Goal: Transaction & Acquisition: Book appointment/travel/reservation

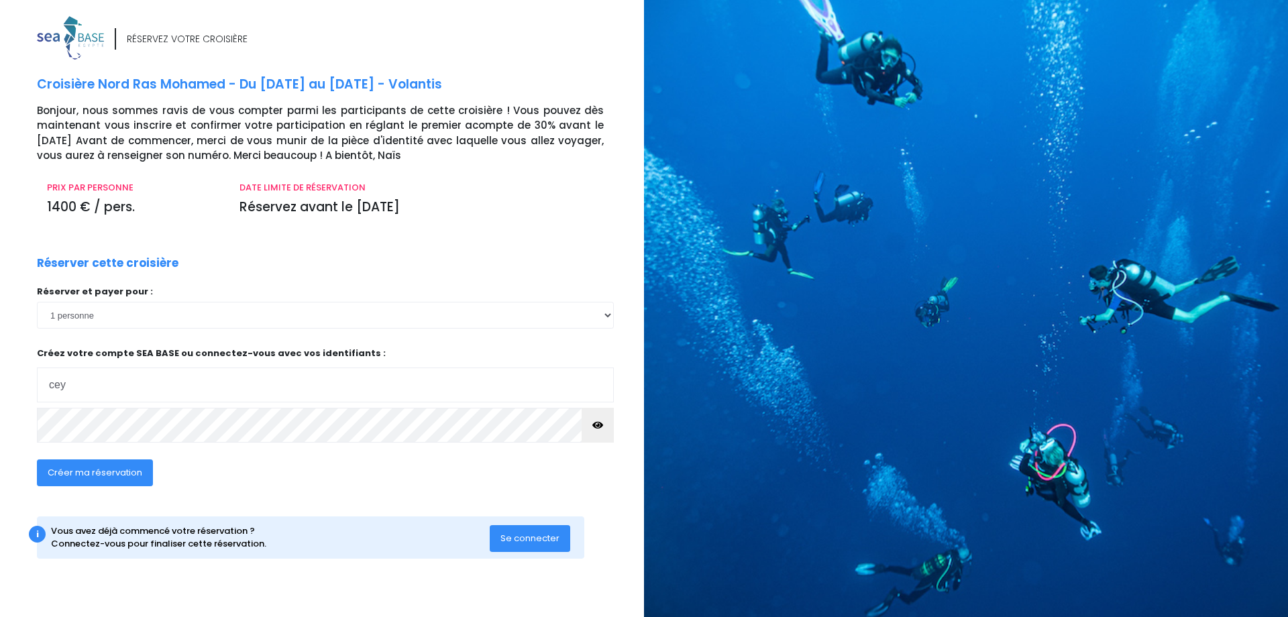
type input "cey"
click at [513, 533] on span "Se connecter" at bounding box center [530, 538] width 59 height 13
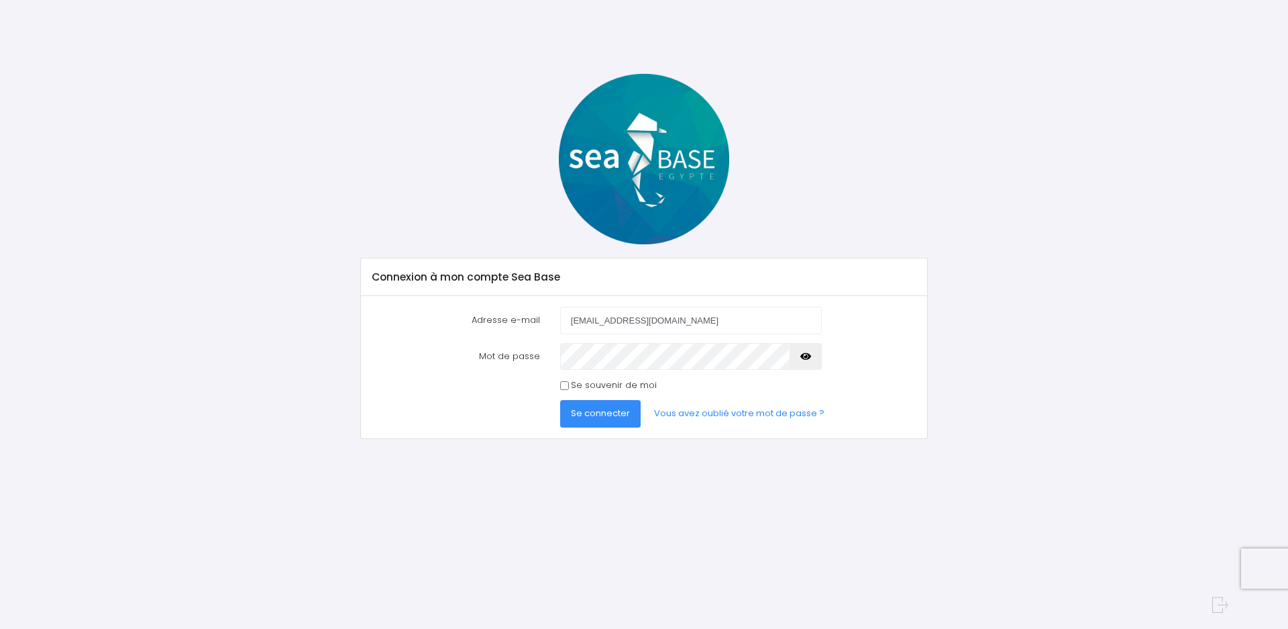
type input "[EMAIL_ADDRESS][DOMAIN_NAME]"
click at [591, 419] on span "Se connecter" at bounding box center [600, 413] width 59 height 13
click at [732, 415] on link "Vous avez oublié votre mot de passe ?" at bounding box center [739, 413] width 192 height 27
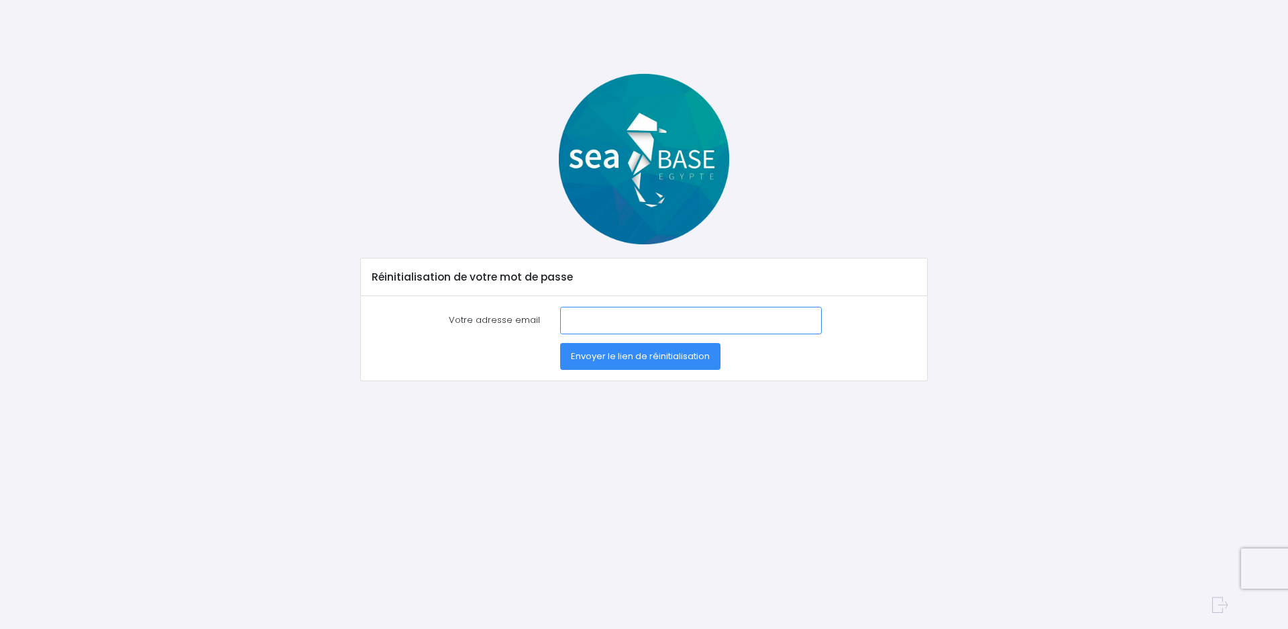
click at [643, 323] on input "Votre adresse email" at bounding box center [691, 320] width 262 height 27
type input "ceyvonnet@yahoo.fr"
click at [560, 343] on button "Envoyer le lien de réinitialisation" at bounding box center [640, 356] width 160 height 27
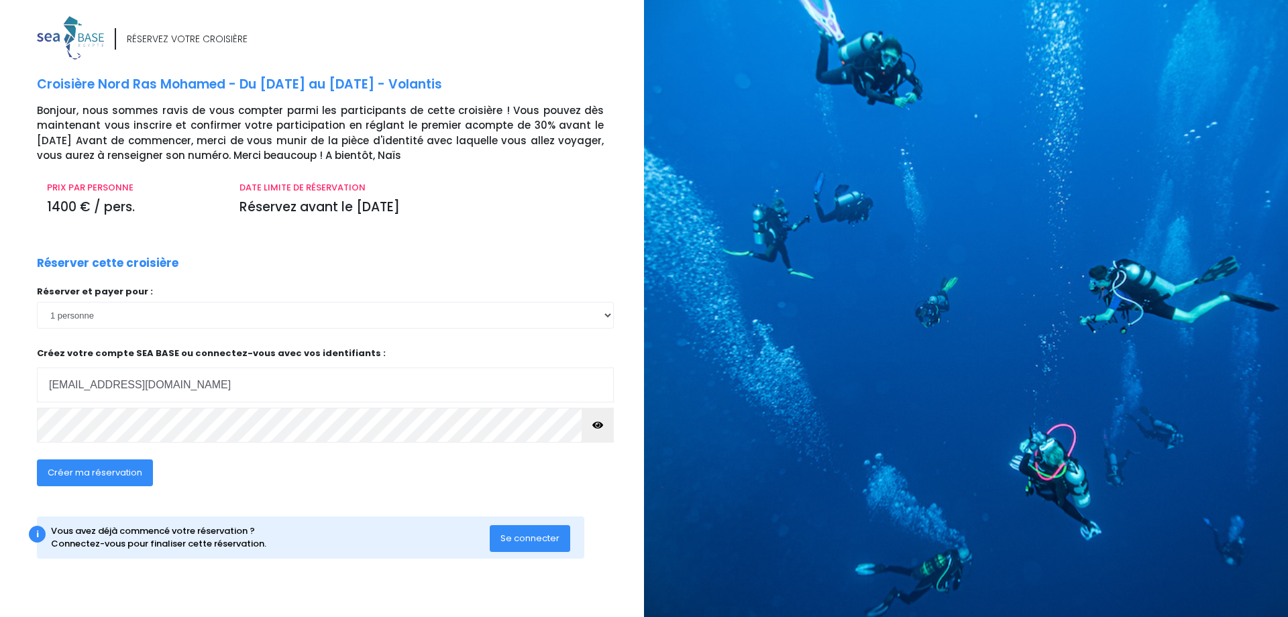
type input "[EMAIL_ADDRESS][DOMAIN_NAME]"
click at [132, 475] on span "Créer ma réservation" at bounding box center [95, 472] width 95 height 13
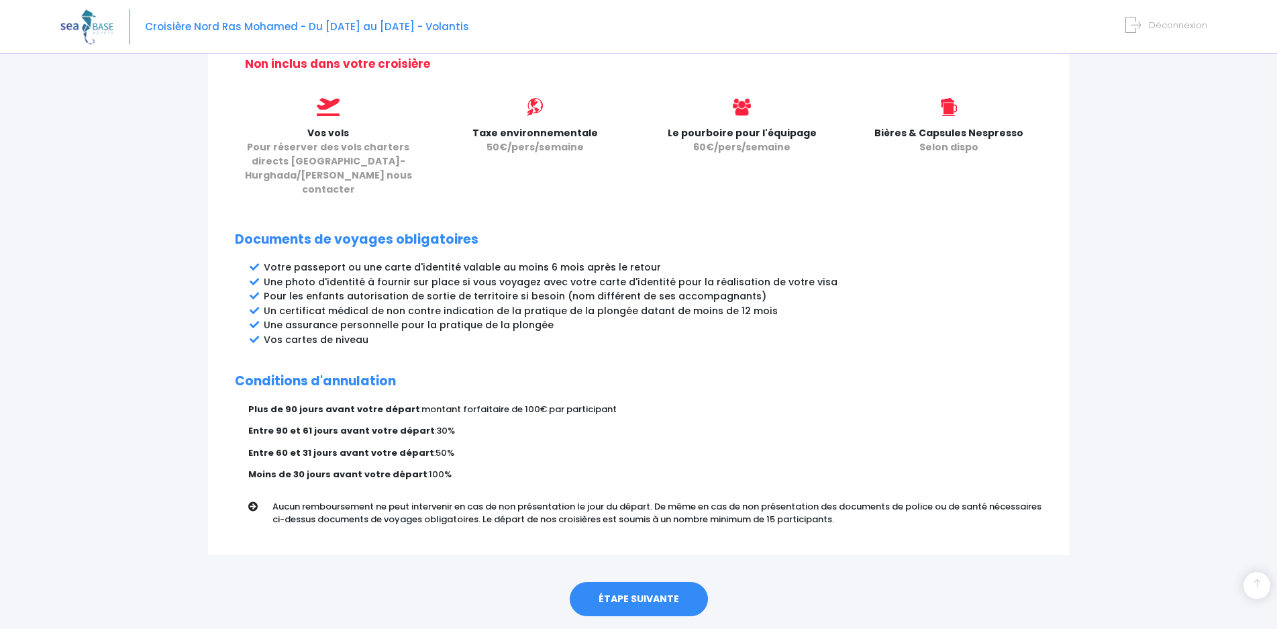
scroll to position [584, 0]
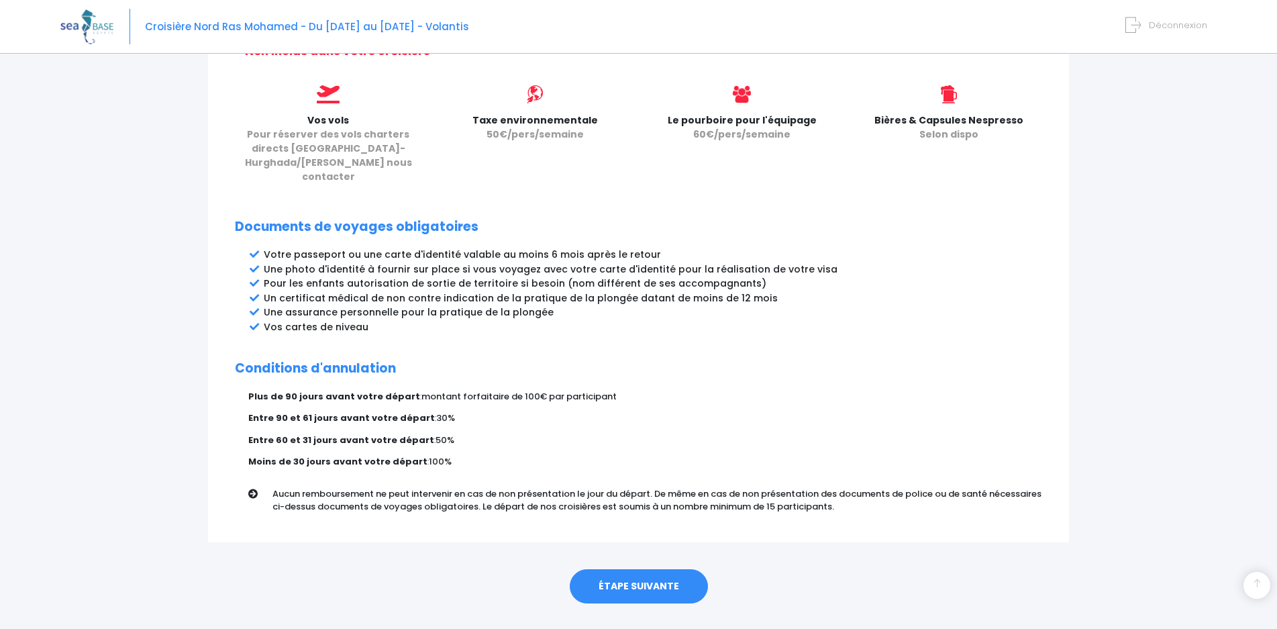
click at [633, 569] on link "ÉTAPE SUIVANTE" at bounding box center [639, 586] width 138 height 35
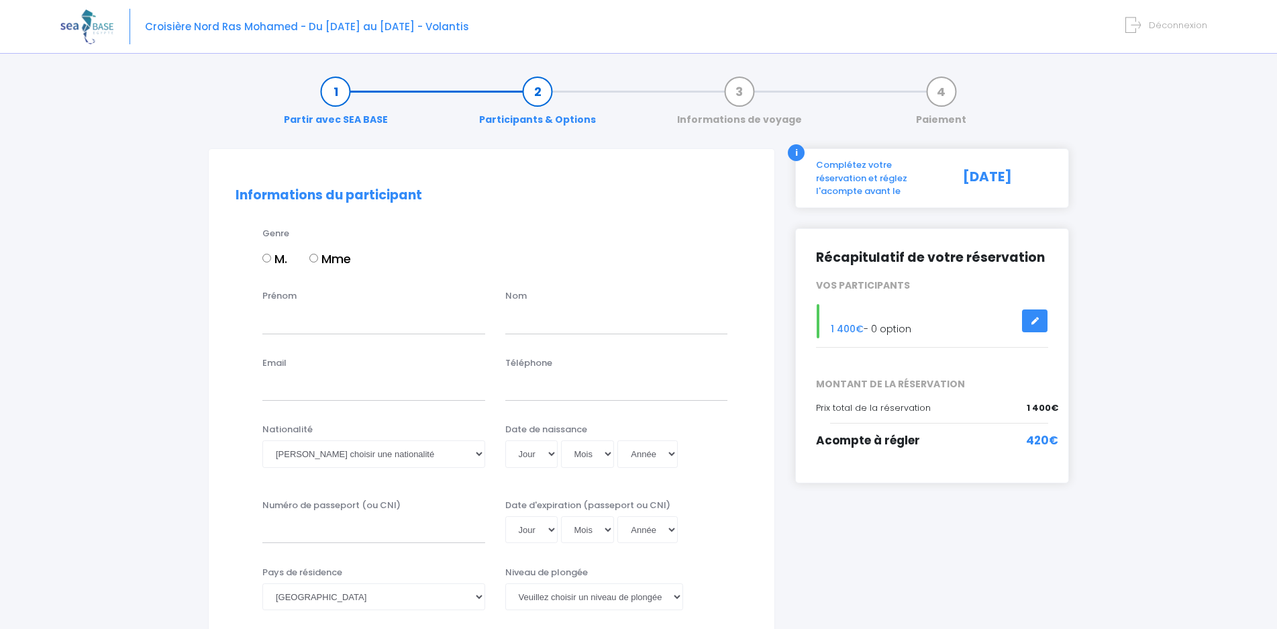
click at [265, 262] on input "M." at bounding box center [266, 258] width 9 height 9
radio input "true"
click at [313, 324] on input "Prénom" at bounding box center [373, 320] width 223 height 27
type input "c"
type input "Charles-Edouard"
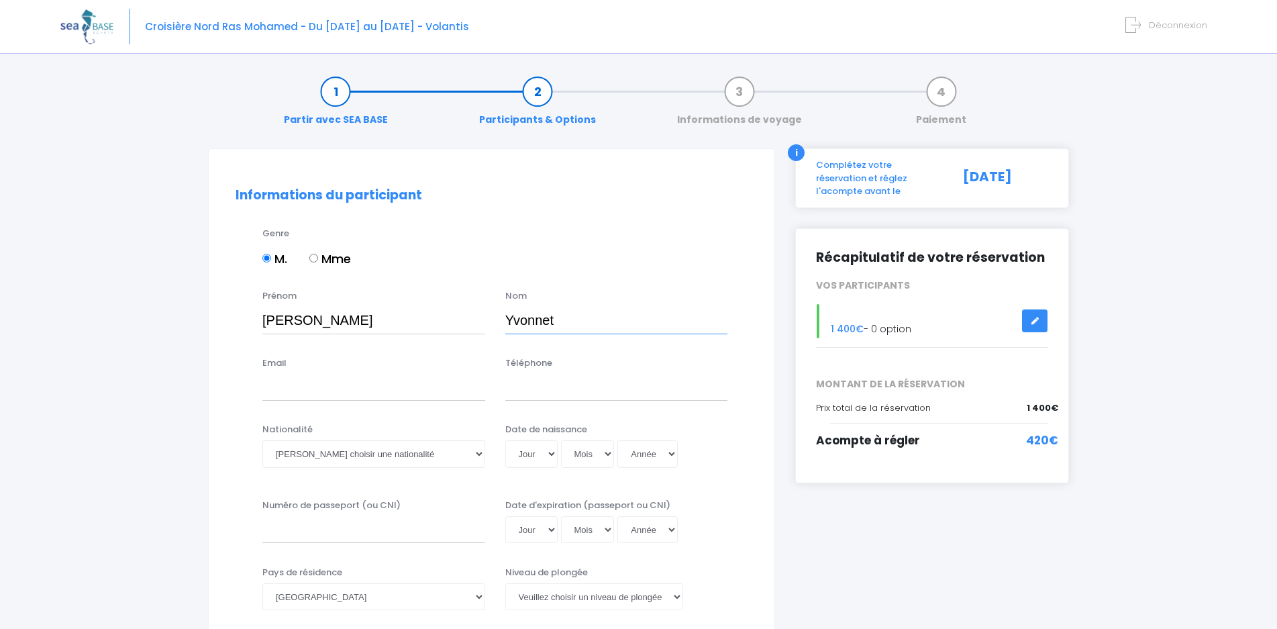
type input "Yvonnet"
type input "ceyvonnet@yahoo.fr"
click at [531, 393] on input "Téléphone" at bounding box center [616, 387] width 223 height 27
type input "+33674296516"
click at [262, 440] on select "Veuillez choisir une nationalité Afghane Albanaise Algerienne Allemande America…" at bounding box center [373, 453] width 223 height 27
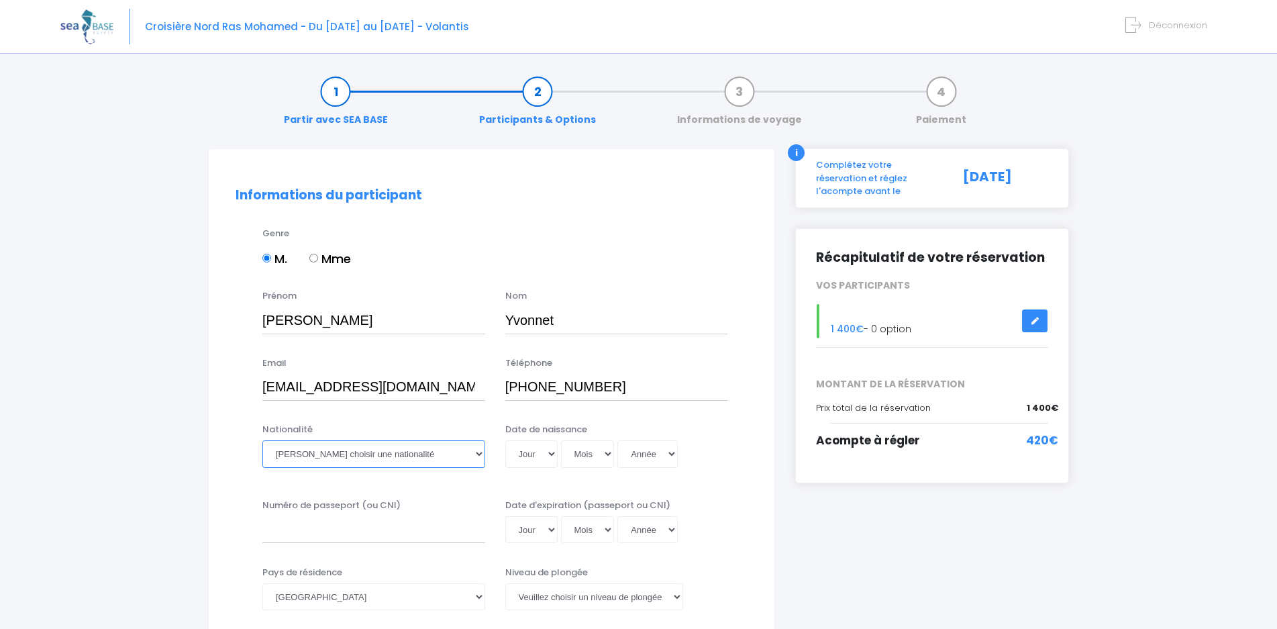
select select "Française"
click option "Française" at bounding box center [0, 0] width 0 height 0
click at [505, 440] on select "Jour 01 02 03 04 05 06 07 08 09 10 11 12 13 14 15 16 17 18 19 20 21 22 23 24 25…" at bounding box center [531, 453] width 52 height 27
select select "13"
click option "13" at bounding box center [0, 0] width 0 height 0
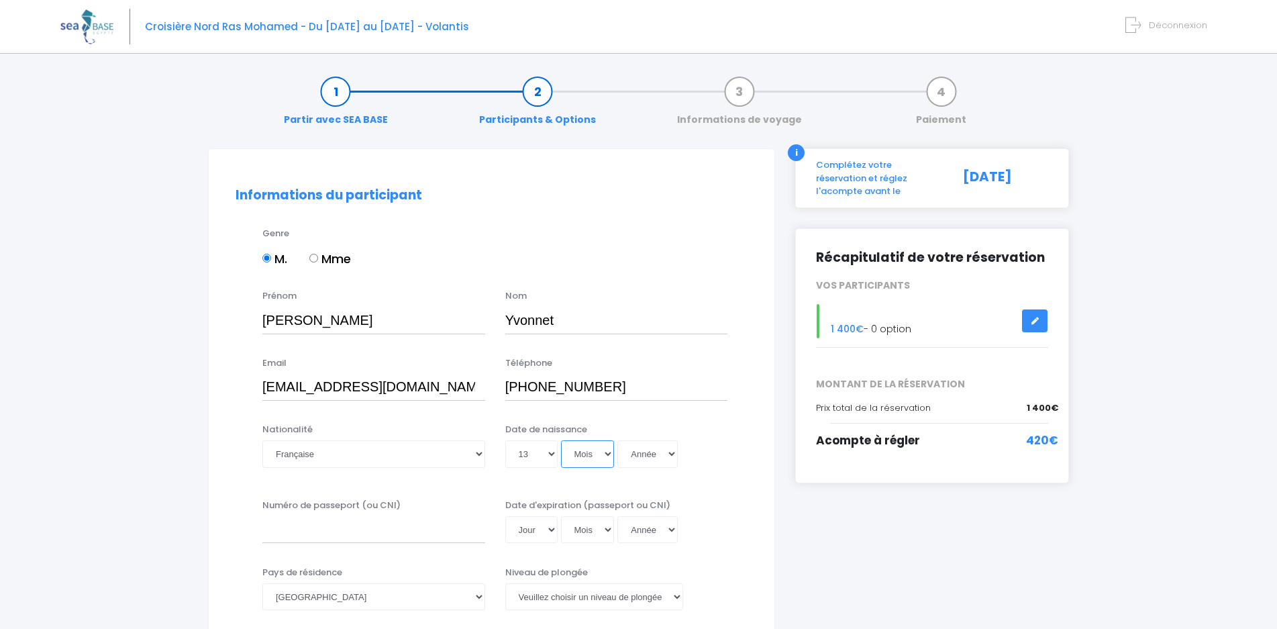
click at [561, 440] on select "Mois 01 02 03 04 05 06 07 08 09 10 11 12" at bounding box center [588, 453] width 54 height 27
select select "11"
click option "11" at bounding box center [0, 0] width 0 height 0
click at [617, 440] on select "Année 2045 2044 2043 2042 2041 2040 2039 2038 2037 2036 2035 2034 2033 2032 203…" at bounding box center [647, 453] width 60 height 27
select select "1978"
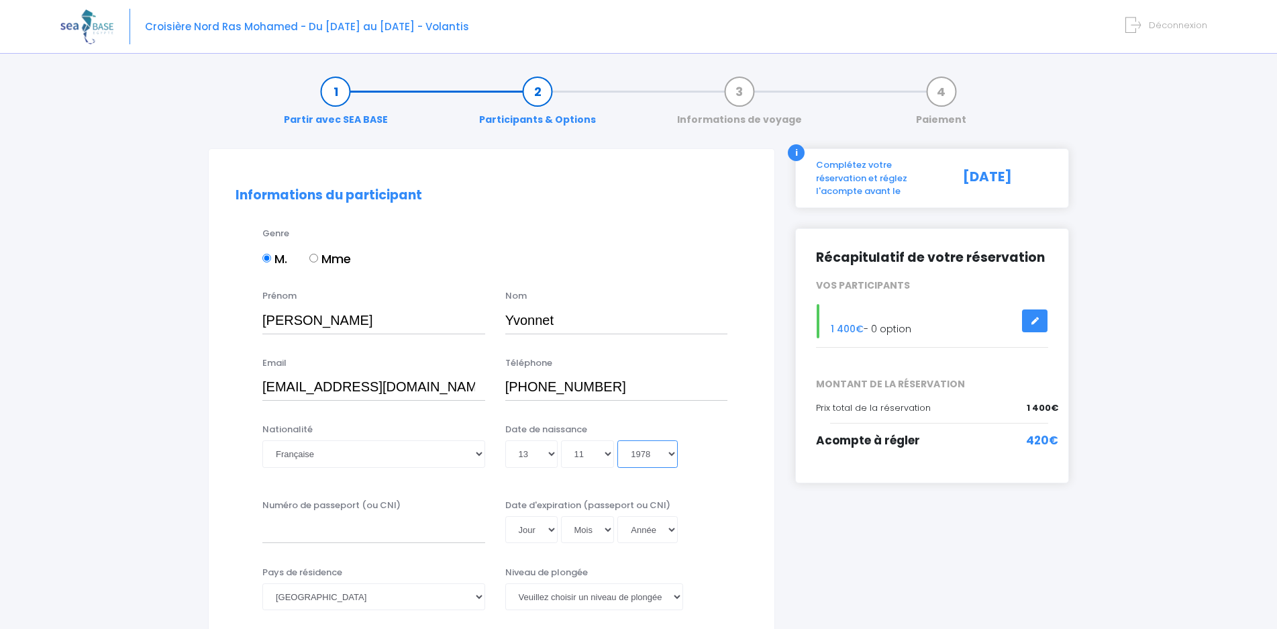
click option "1978" at bounding box center [0, 0] width 0 height 0
type input "1978-11-13"
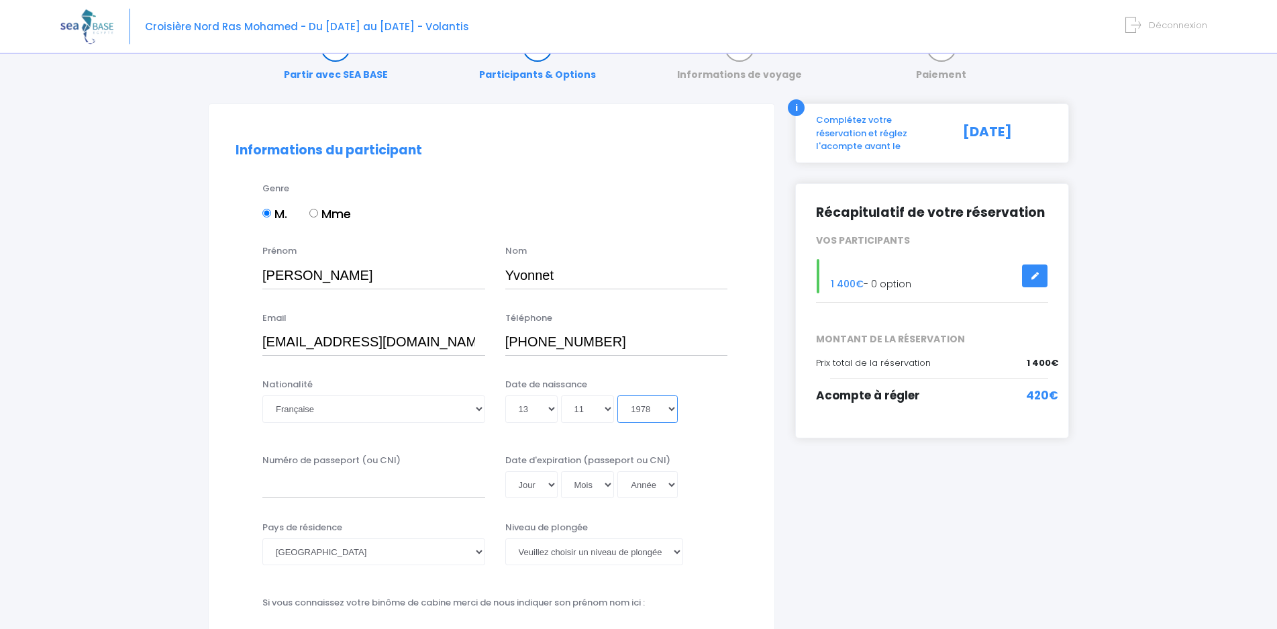
scroll to position [68, 0]
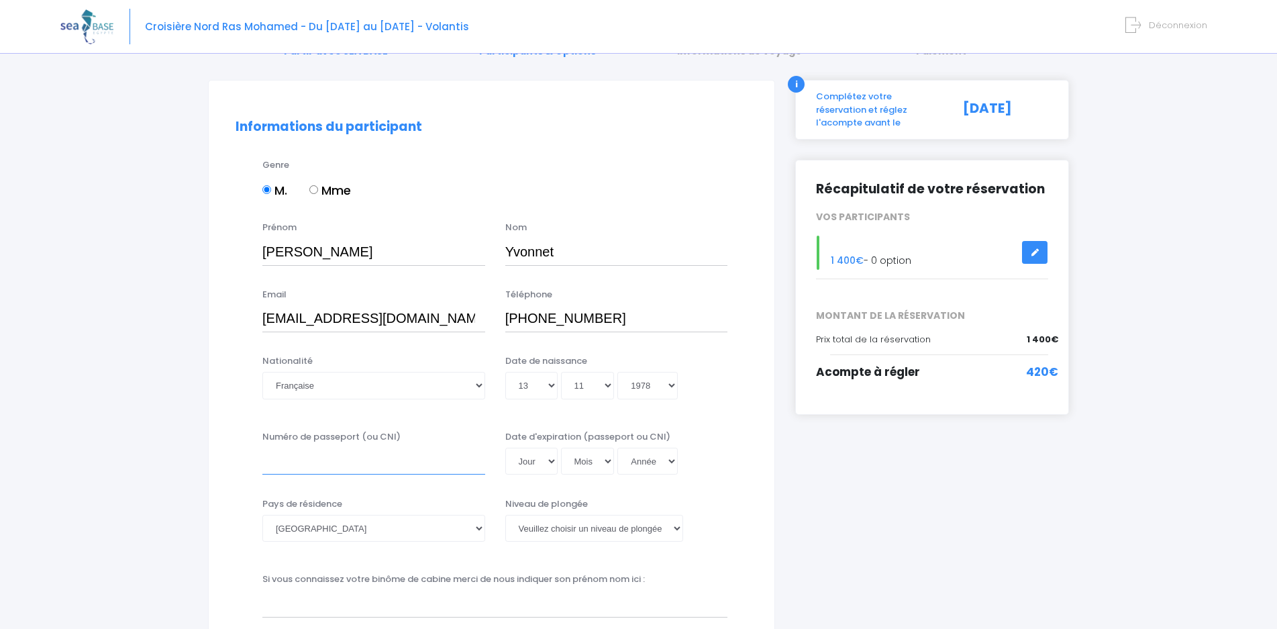
click at [474, 466] on input "Numéro de passeport (ou CNI)" at bounding box center [373, 461] width 223 height 27
type input "En cours"
click at [505, 448] on select "Jour 01 02 03 04 05 06 07 08 09 10 11 12 13 14 15 16 17 18 19 20 21 22 23 24 25…" at bounding box center [531, 461] width 52 height 27
click at [617, 448] on select "Année 2045 2044 2043 2042 2041 2040 2039 2038 2037 2036 2035 2034 2033 2032 203…" at bounding box center [647, 461] width 60 height 27
select select "2035"
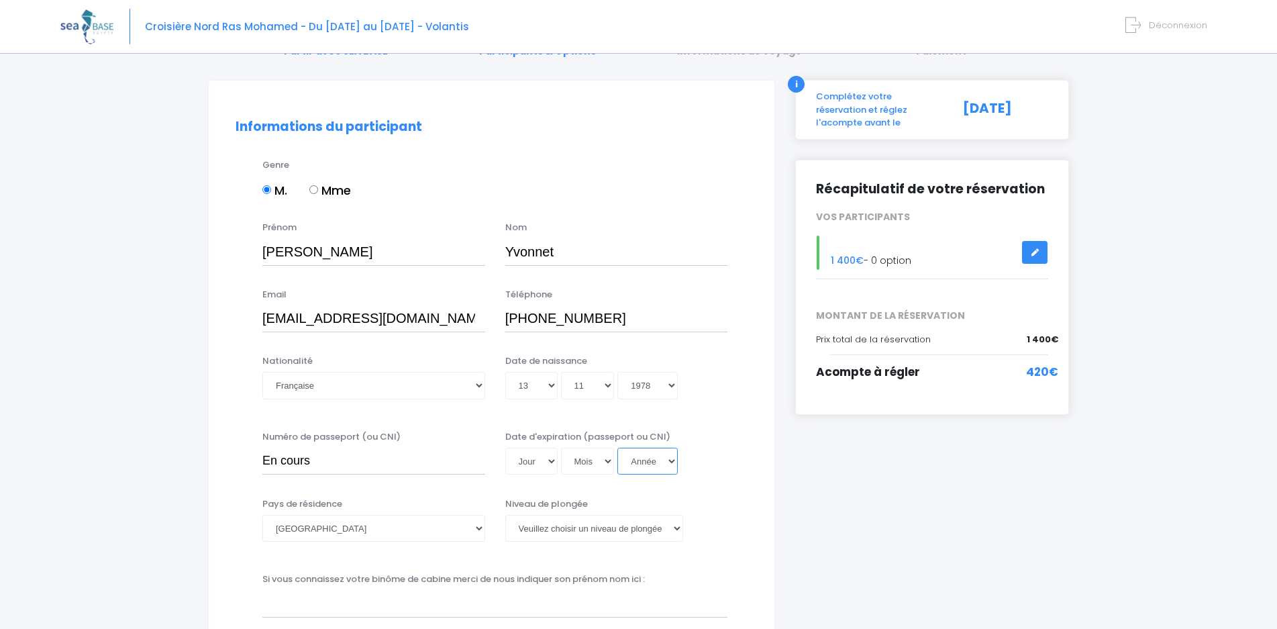
click option "2035" at bounding box center [0, 0] width 0 height 0
click at [561, 448] on select "Mois 01 02 03 04 05 06 07 08 09 10 11 12" at bounding box center [588, 461] width 54 height 27
select select "03"
click option "03" at bounding box center [0, 0] width 0 height 0
click at [505, 448] on select "Jour 01 02 03 04 05 06 07 08 09 10 11 12 13 14 15 16 17 18 19 20 21 22 23 24 25…" at bounding box center [531, 461] width 52 height 27
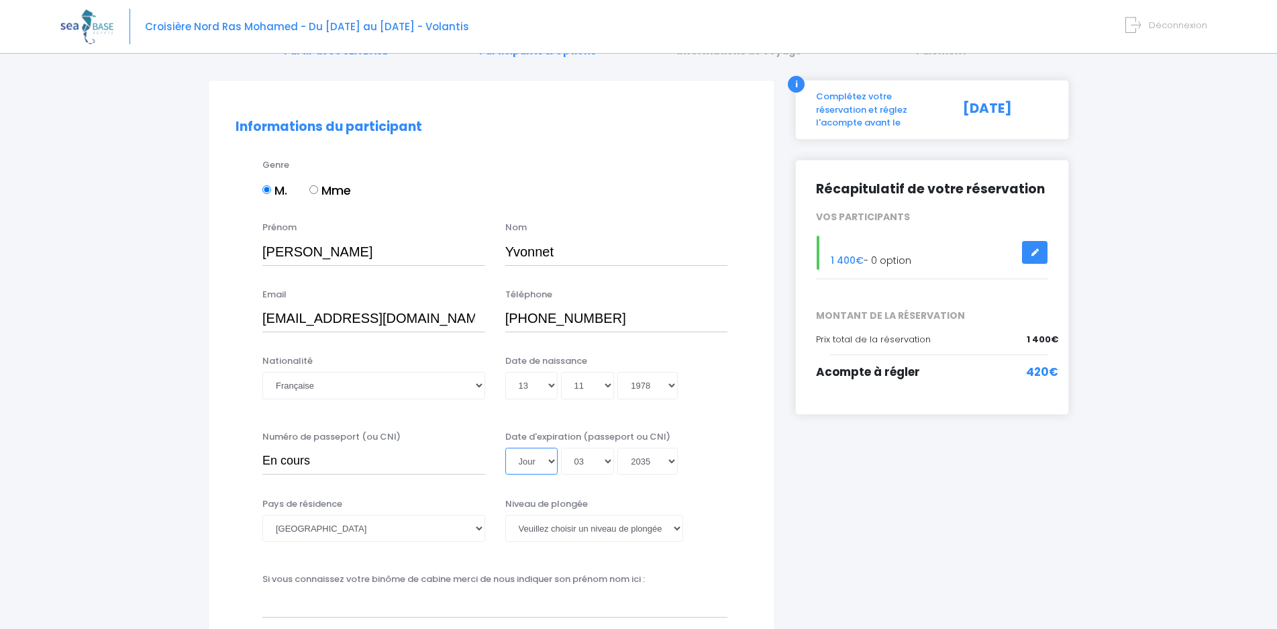
select select "18"
click option "18" at bounding box center [0, 0] width 0 height 0
type input "2035-03-18"
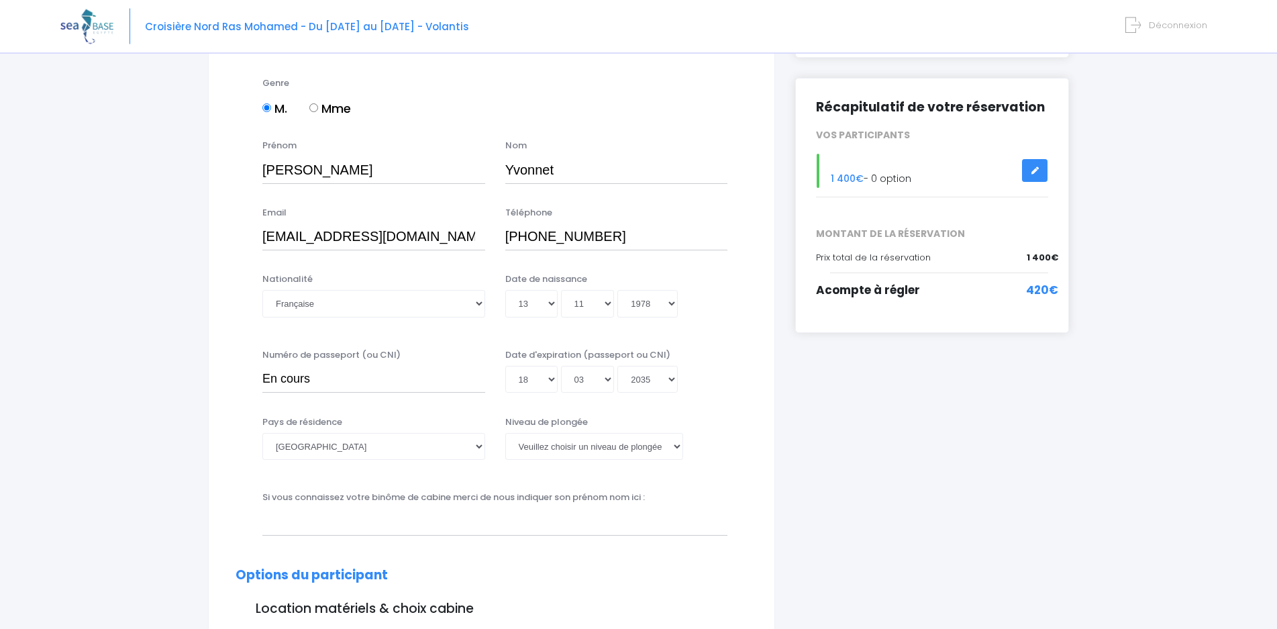
scroll to position [205, 0]
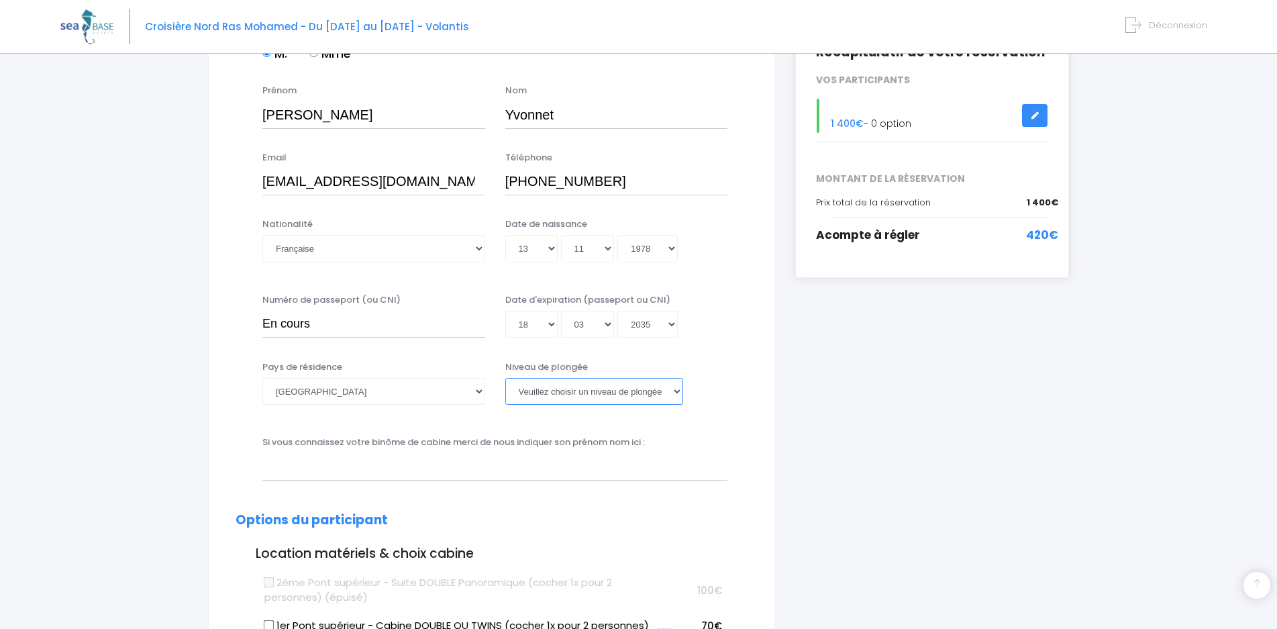
click at [505, 378] on select "Veuillez choisir un niveau de plongée Non plongeur Junior OW diver Adventure OW…" at bounding box center [594, 391] width 178 height 27
select select "N3"
click option "N3" at bounding box center [0, 0] width 0 height 0
click at [505, 378] on select "Veuillez choisir un niveau de plongée Non plongeur Junior OW diver Adventure OW…" at bounding box center [594, 391] width 178 height 27
click option "N3" at bounding box center [0, 0] width 0 height 0
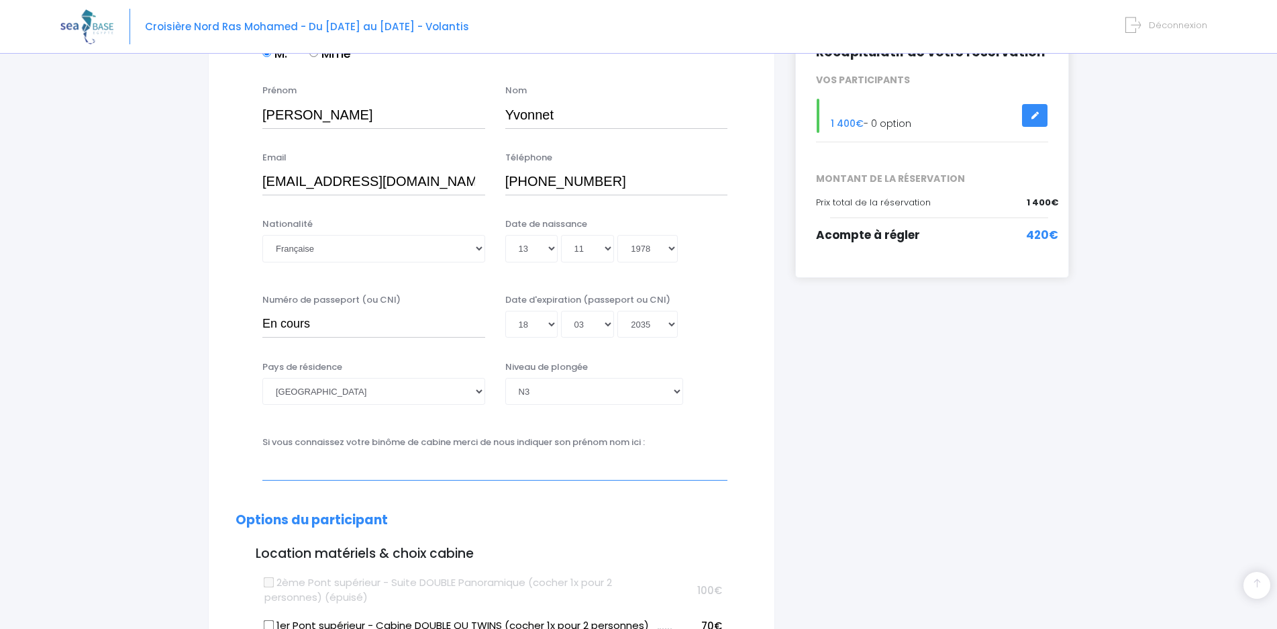
click at [449, 474] on input "text" at bounding box center [494, 466] width 465 height 27
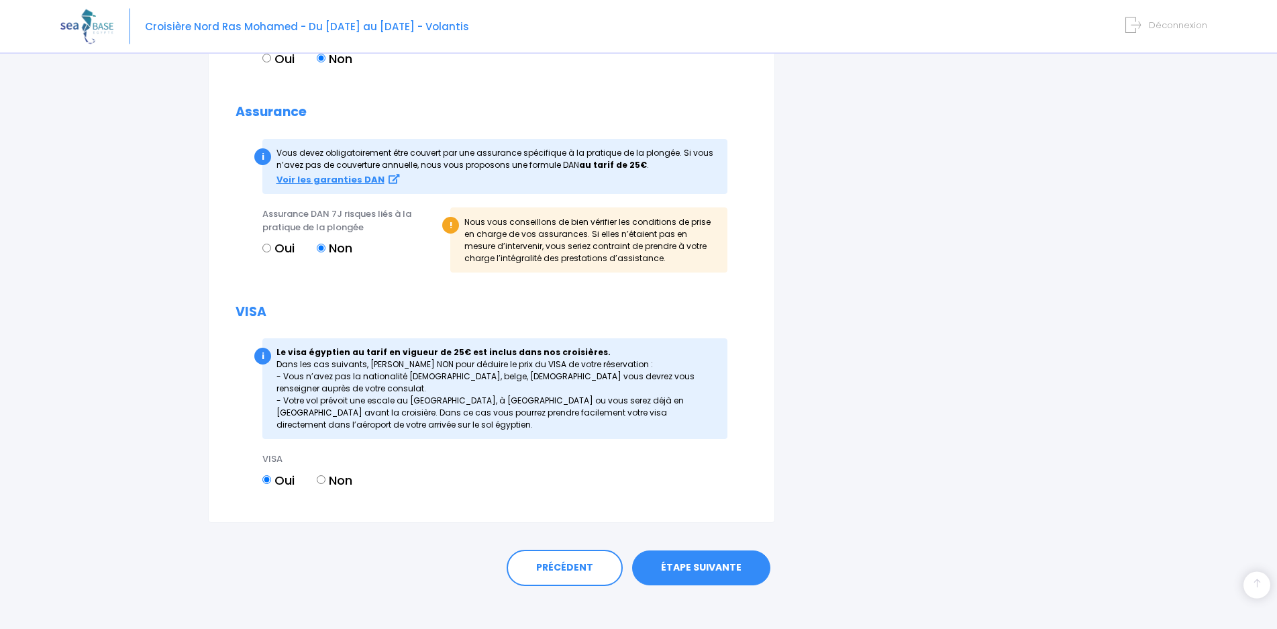
scroll to position [1426, 0]
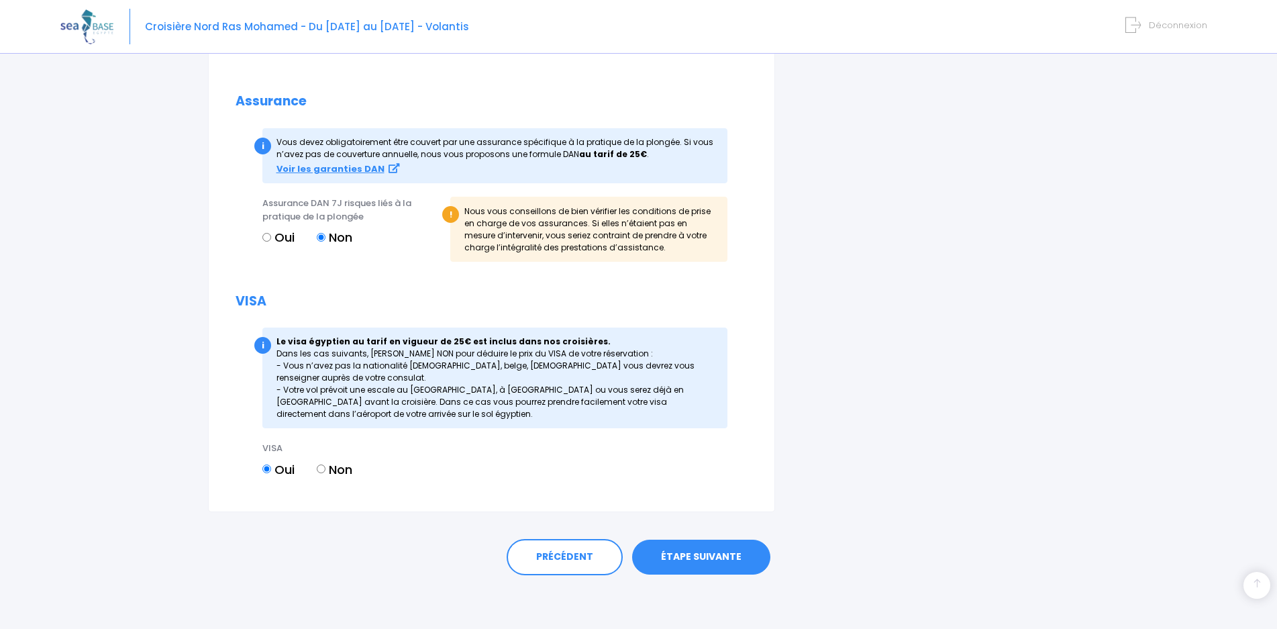
type input "Christophe Bigot"
click at [711, 556] on link "ÉTAPE SUIVANTE" at bounding box center [701, 556] width 138 height 35
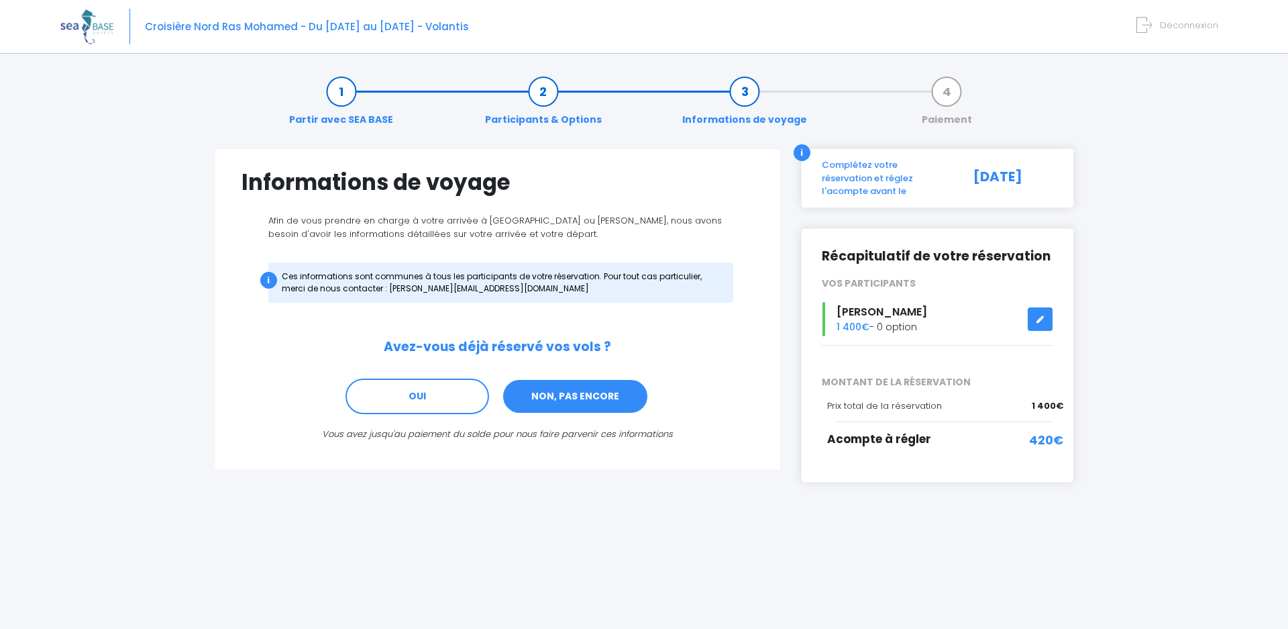
click at [580, 394] on link "NON, PAS ENCORE" at bounding box center [575, 396] width 147 height 36
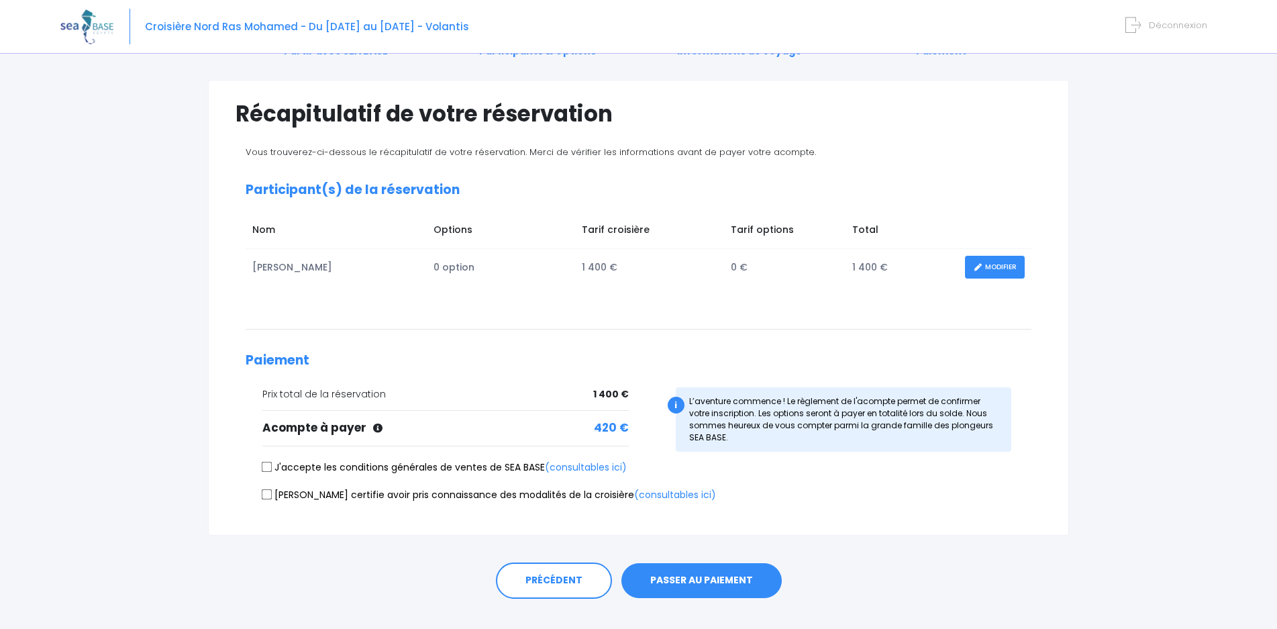
scroll to position [93, 0]
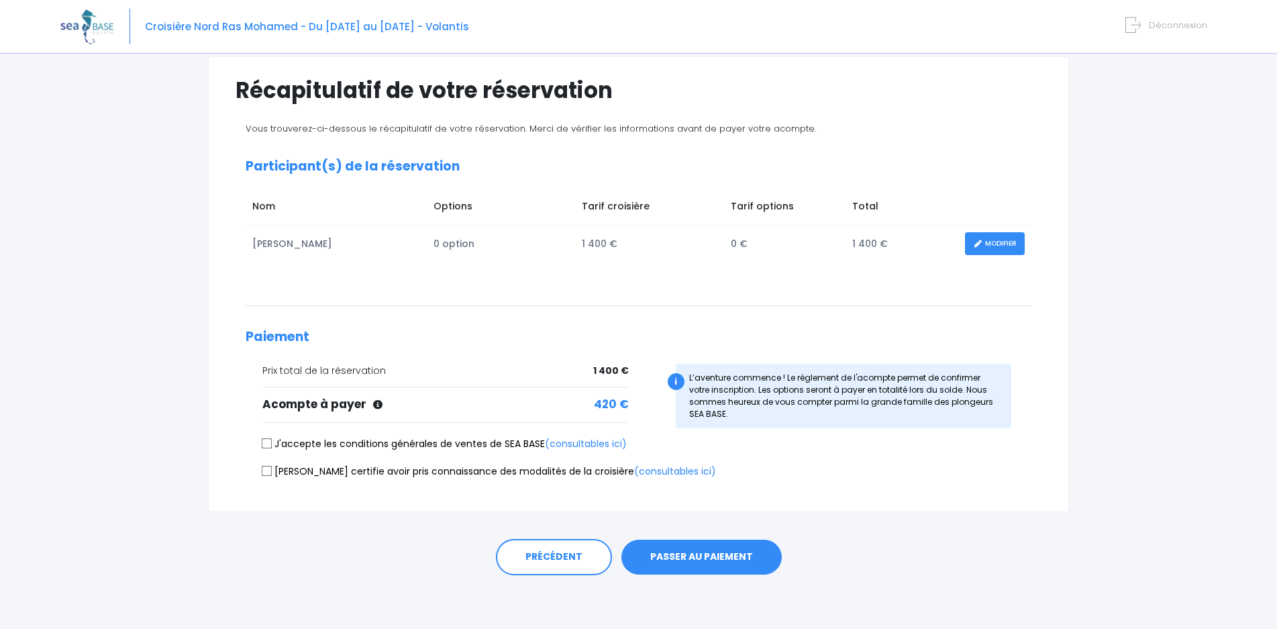
click at [270, 445] on input "J'accepte les conditions générales de ventes de SEA BASE (consultables ici)" at bounding box center [267, 443] width 11 height 11
checkbox input "true"
click at [272, 468] on input "Je certifie avoir pris connaissance des modalités de la croisière (consultables…" at bounding box center [267, 470] width 11 height 11
checkbox input "true"
click at [378, 406] on icon at bounding box center [377, 404] width 9 height 9
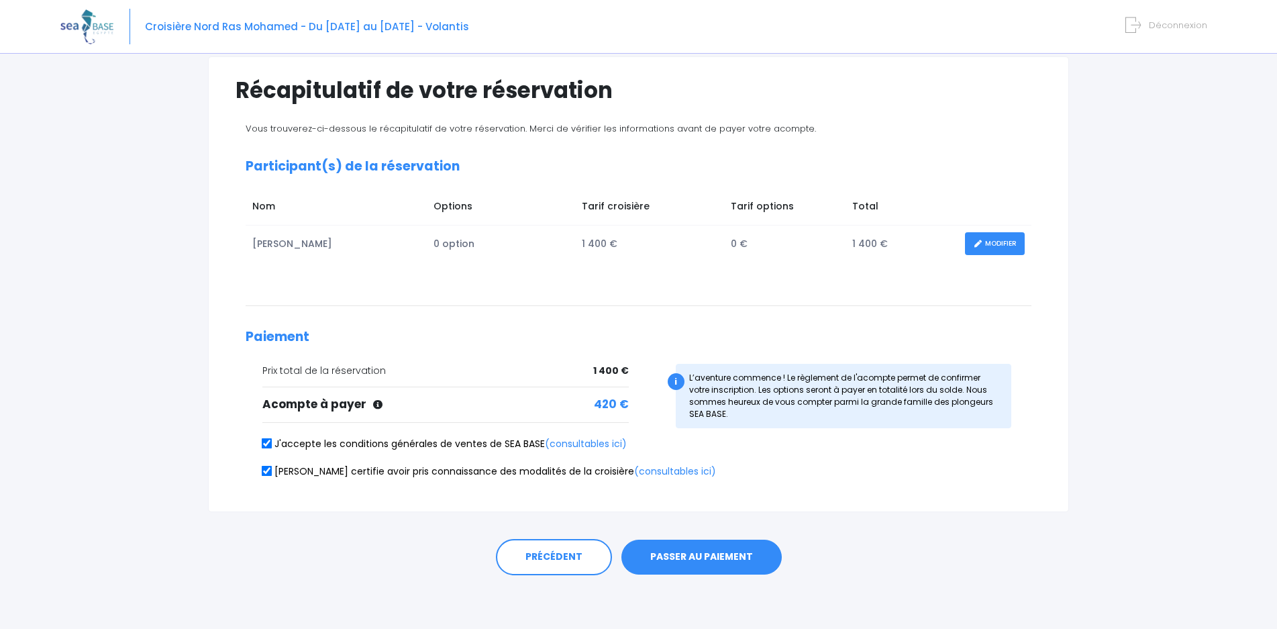
click at [716, 558] on button "PASSER AU PAIEMENT" at bounding box center [701, 556] width 160 height 35
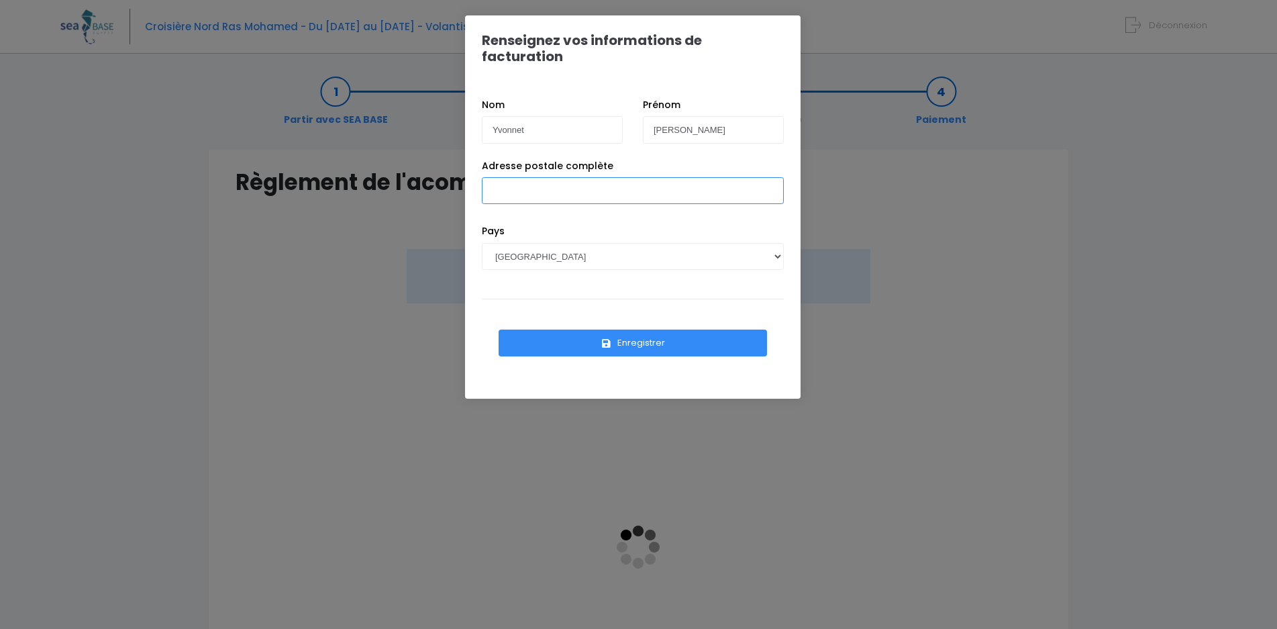
click at [576, 178] on input "Adresse postale complète" at bounding box center [633, 190] width 302 height 27
click at [572, 177] on input "[STREET_ADDRESS][PERSON_NAME]" at bounding box center [633, 190] width 302 height 27
click at [714, 177] on input "[STREET_ADDRESS][PERSON_NAME]" at bounding box center [633, 190] width 302 height 27
type input "[STREET_ADDRESS][PERSON_NAME]"
click at [625, 329] on button "Enregistrer" at bounding box center [632, 342] width 268 height 27
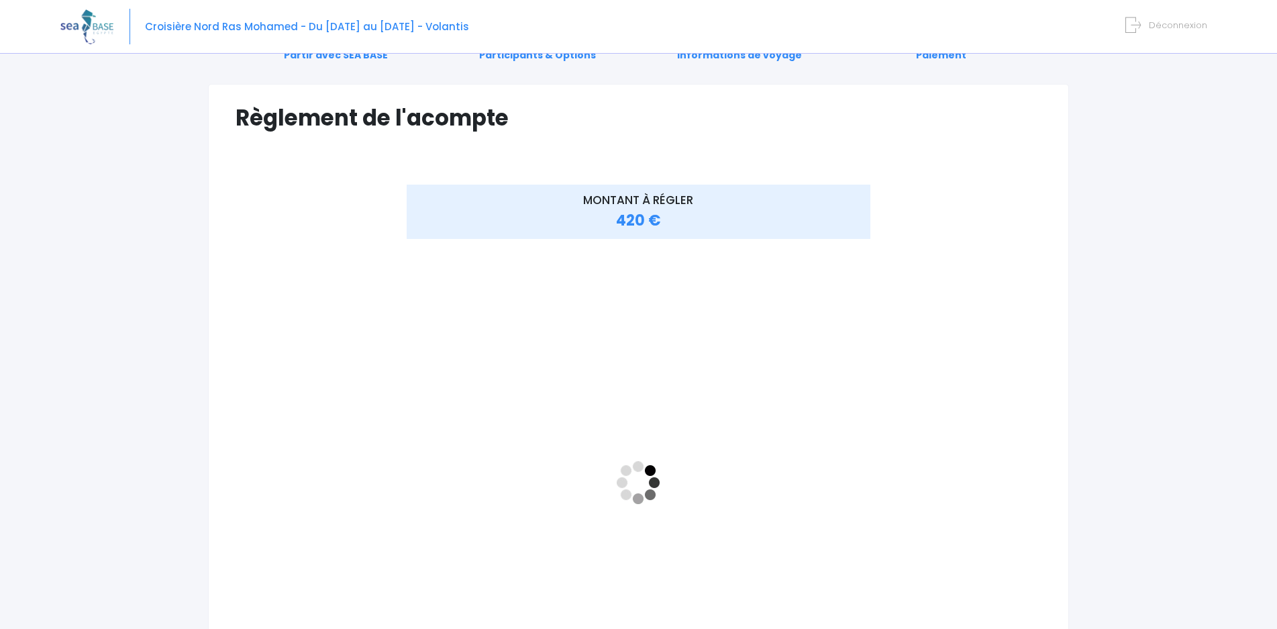
scroll to position [68, 0]
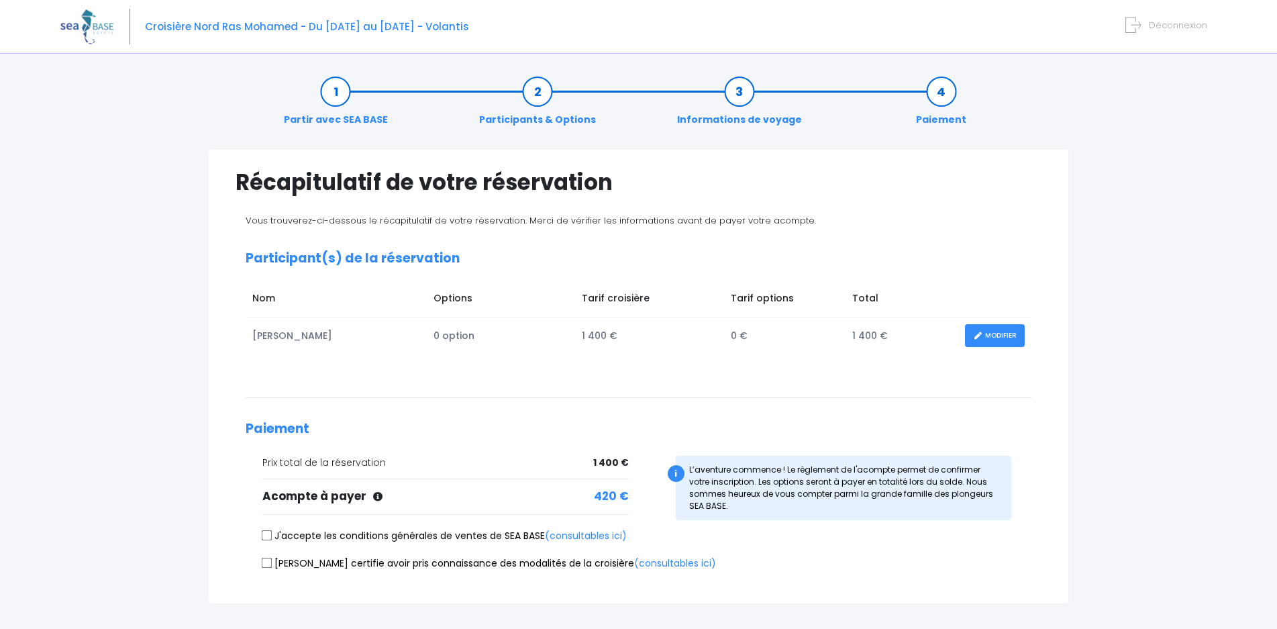
scroll to position [93, 0]
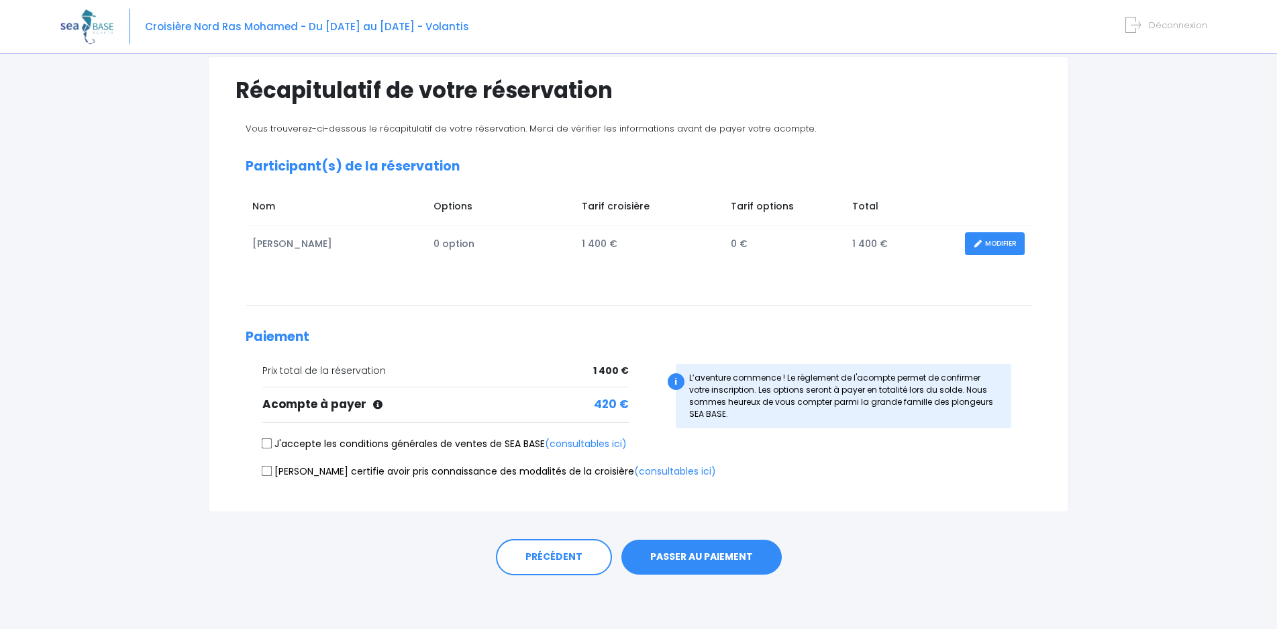
click at [276, 441] on label "J'accepte les conditions générales de ventes de SEA BASE (consultables ici)" at bounding box center [444, 444] width 364 height 14
click at [272, 441] on input "J'accepte les conditions générales de ventes de SEA BASE (consultables ici)" at bounding box center [267, 443] width 11 height 11
checkbox input "true"
click at [268, 472] on input "Je certifie avoir pris connaissance des modalités de la croisière (consultables…" at bounding box center [267, 470] width 11 height 11
checkbox input "true"
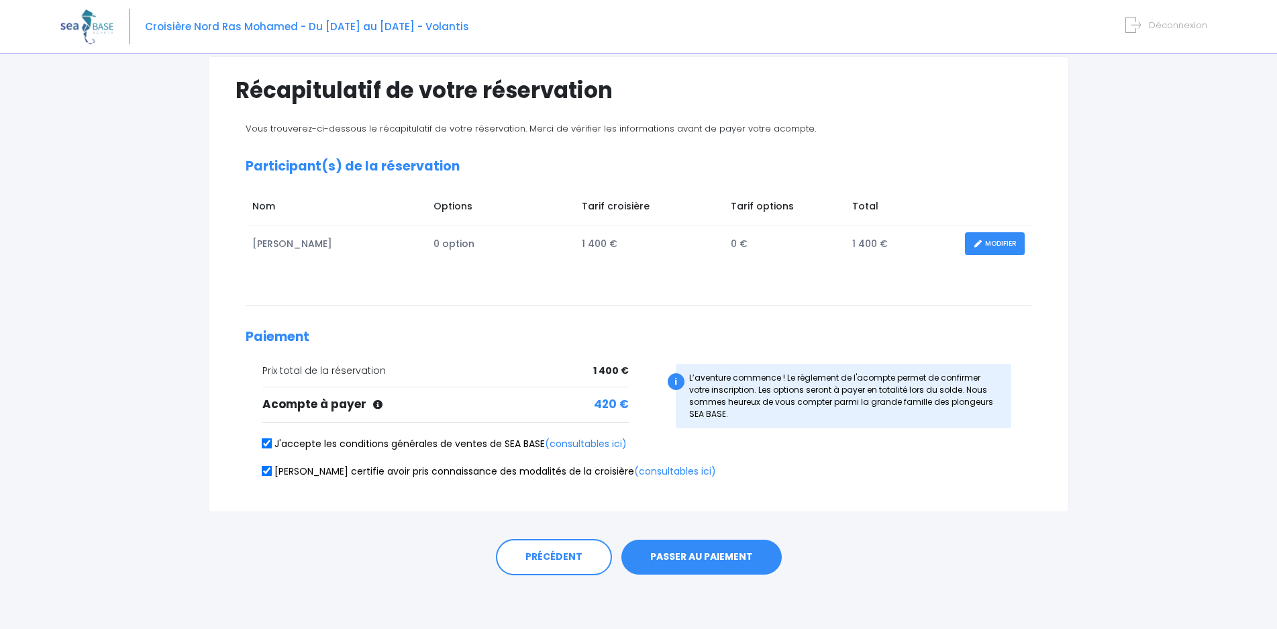
click at [685, 559] on button "PASSER AU PAIEMENT" at bounding box center [701, 556] width 160 height 35
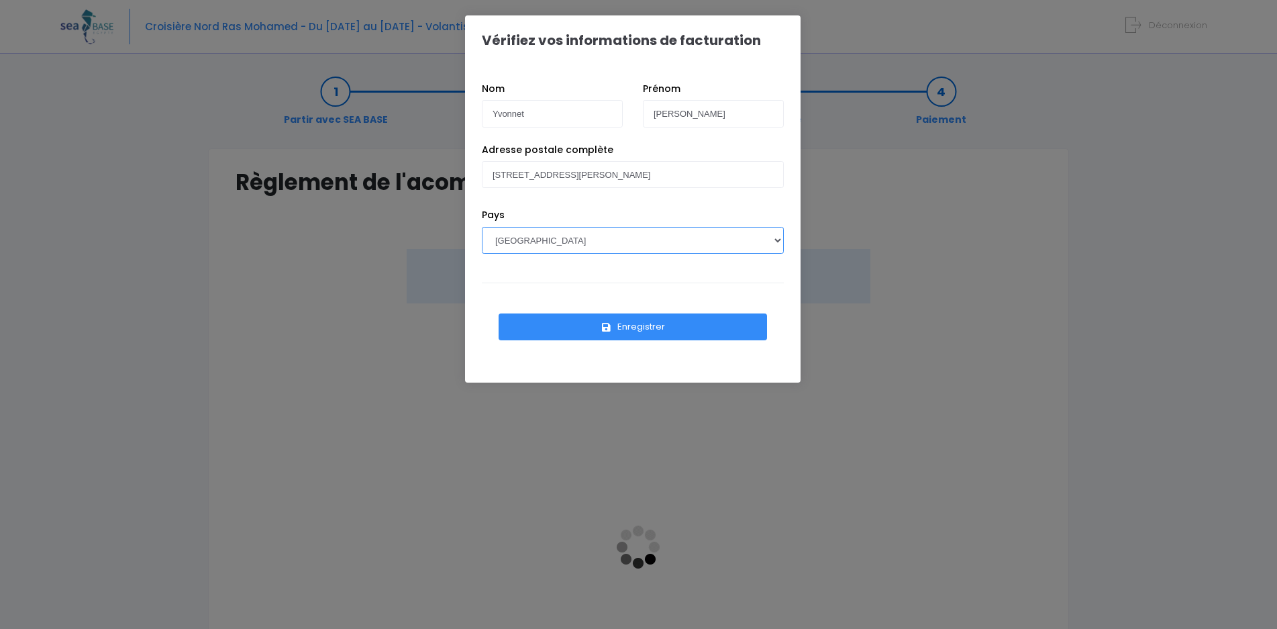
click at [482, 227] on select "[GEOGRAPHIC_DATA] [GEOGRAPHIC_DATA], [GEOGRAPHIC_DATA] [GEOGRAPHIC_DATA] [GEOGR…" at bounding box center [633, 240] width 302 height 27
click at [775, 241] on select "[GEOGRAPHIC_DATA] [GEOGRAPHIC_DATA], [GEOGRAPHIC_DATA] [GEOGRAPHIC_DATA] [GEOGR…" at bounding box center [633, 240] width 302 height 27
click at [618, 331] on button "Enregistrer" at bounding box center [632, 326] width 268 height 27
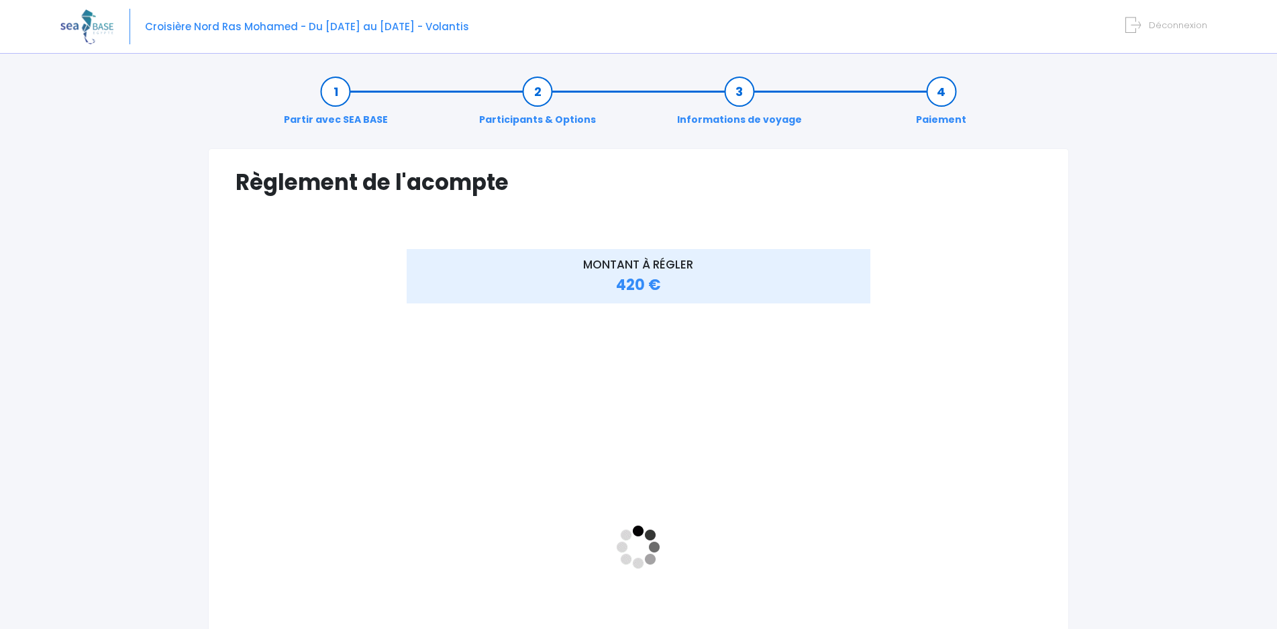
click at [793, 399] on iframe "<!-- //required -->" at bounding box center [639, 547] width 464 height 470
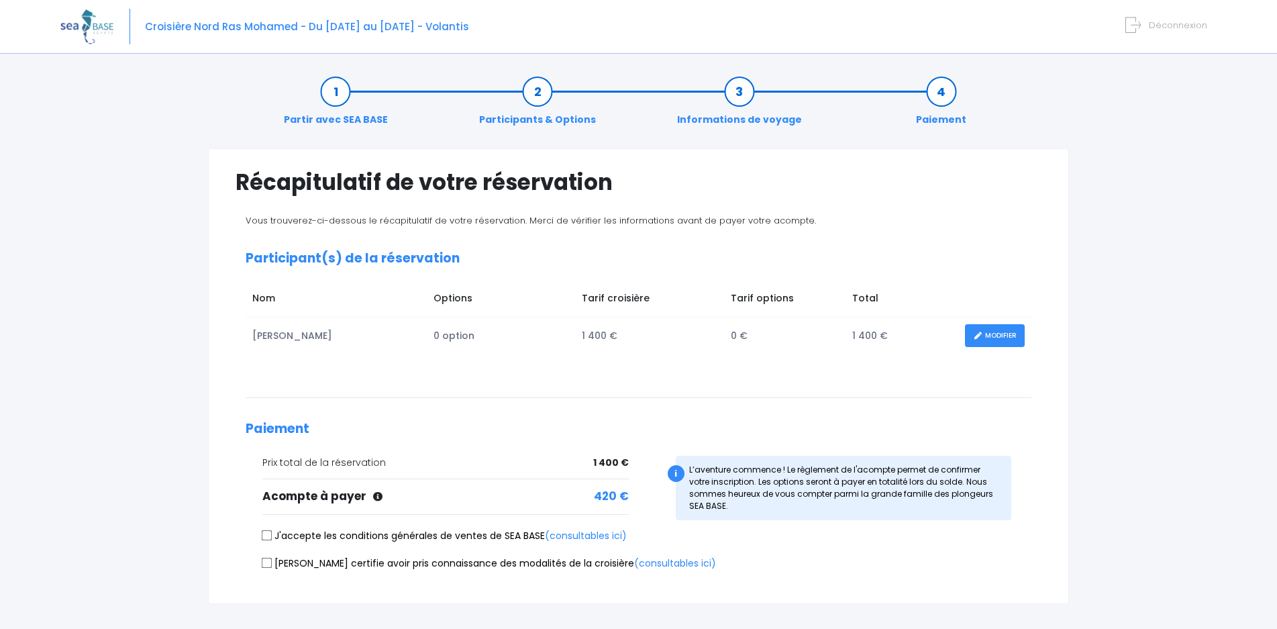
scroll to position [93, 0]
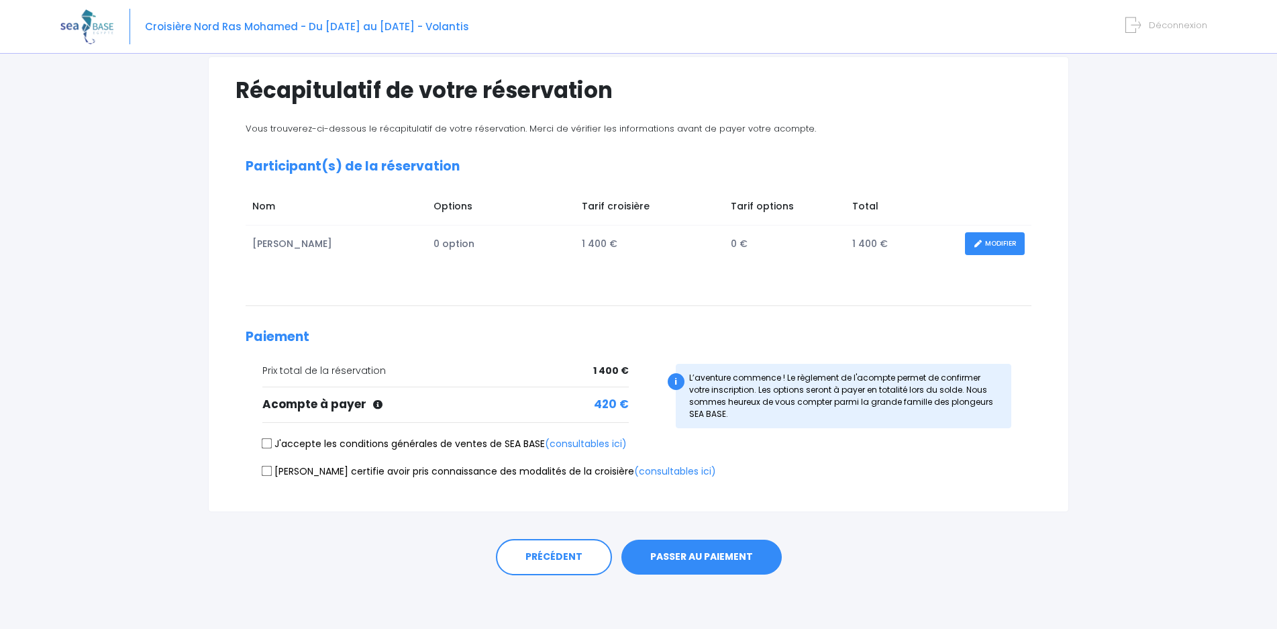
click at [268, 441] on input "J'accepte les conditions générales de ventes de SEA BASE (consultables ici)" at bounding box center [267, 443] width 11 height 11
checkbox input "true"
click at [266, 470] on input "[PERSON_NAME] certifie avoir pris connaissance des modalités de la croisière (c…" at bounding box center [267, 470] width 11 height 11
checkbox input "true"
click at [721, 549] on button "PASSER AU PAIEMENT" at bounding box center [701, 556] width 160 height 35
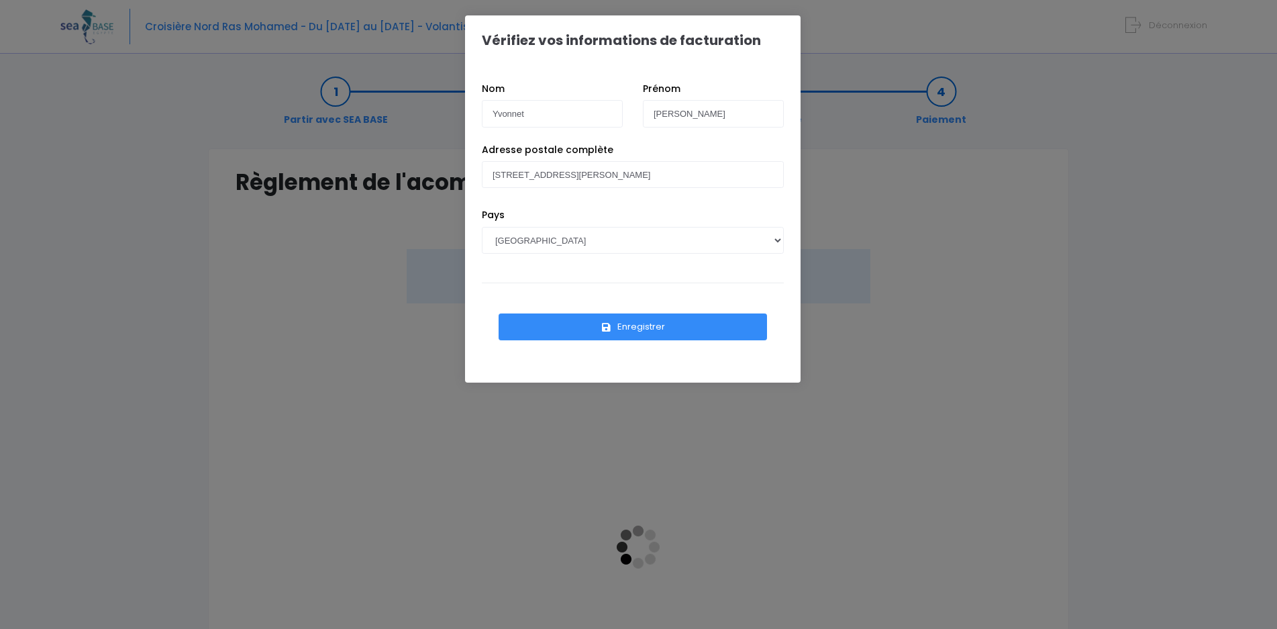
click at [625, 329] on button "Enregistrer" at bounding box center [632, 326] width 268 height 27
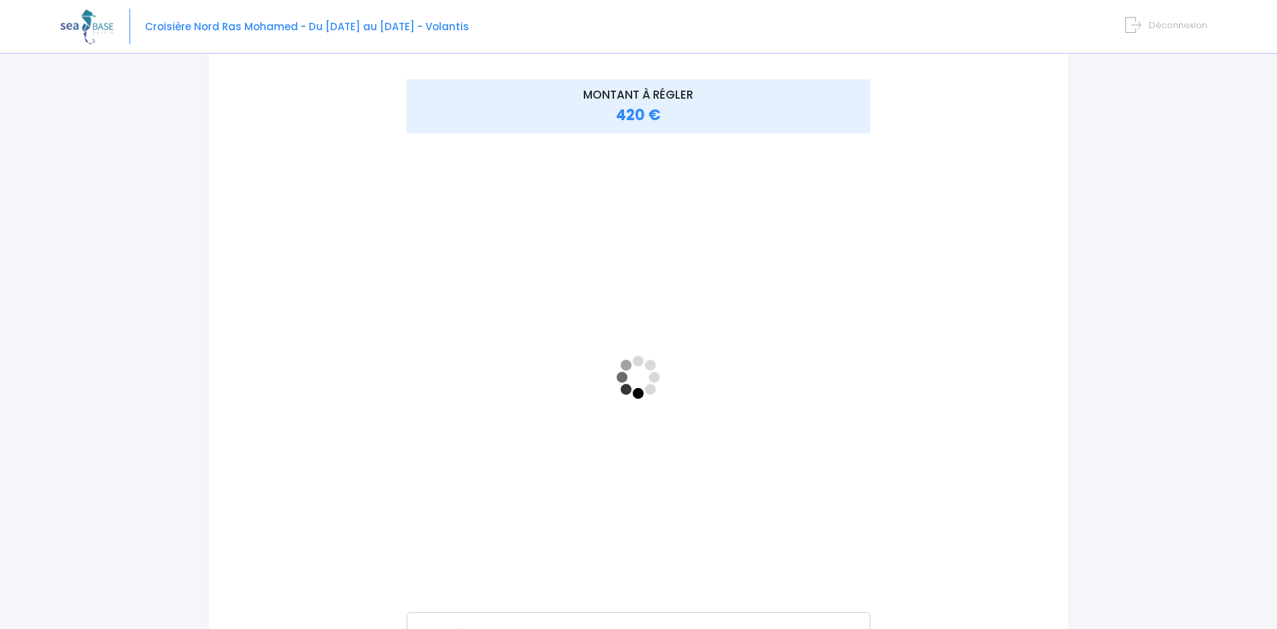
scroll to position [170, 0]
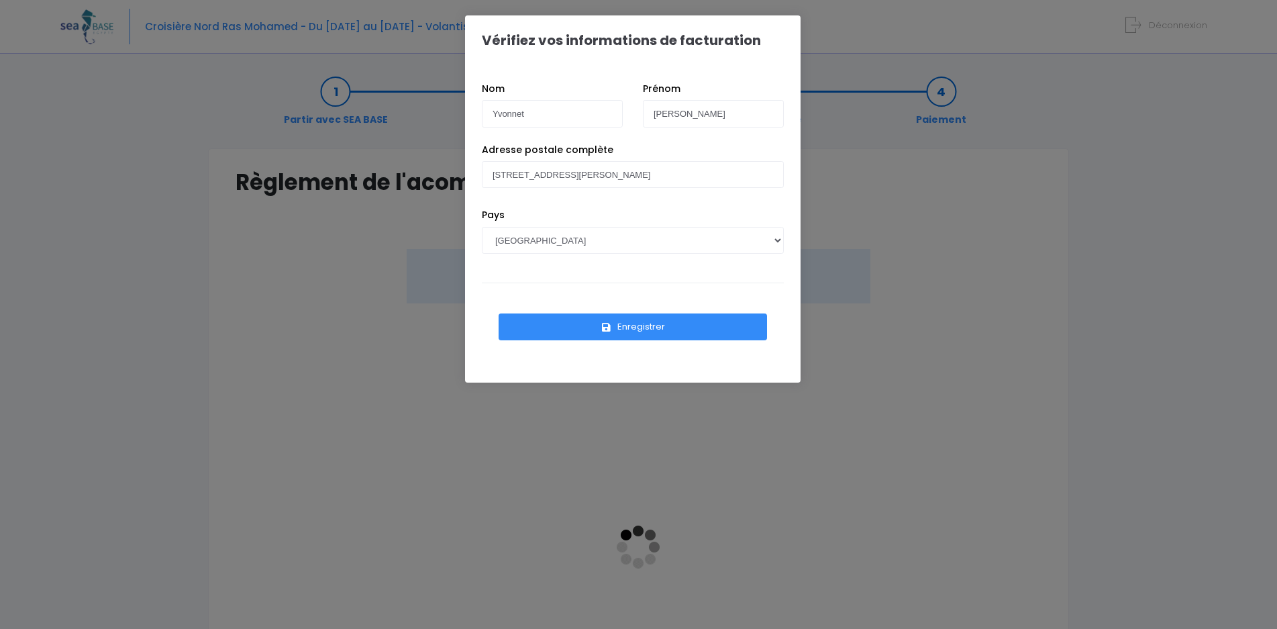
click at [613, 319] on button "Enregistrer" at bounding box center [632, 326] width 268 height 27
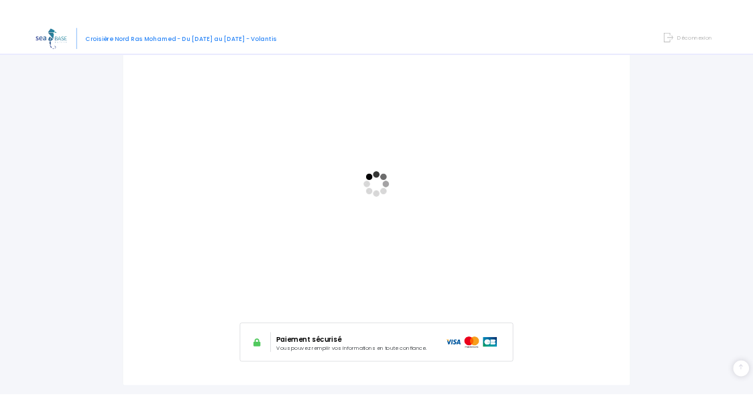
scroll to position [205, 0]
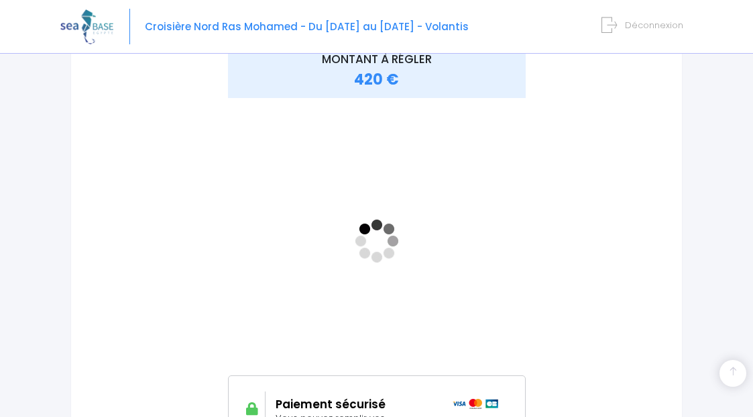
click at [87, 32] on img at bounding box center [86, 26] width 53 height 34
click at [643, 27] on span "Déconnexion" at bounding box center [654, 25] width 58 height 13
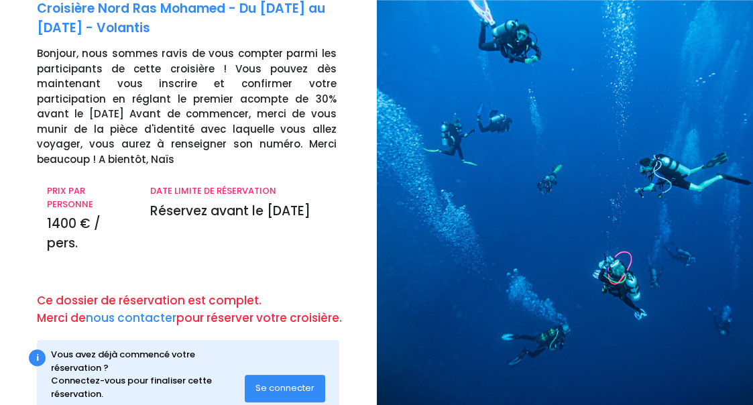
scroll to position [98, 0]
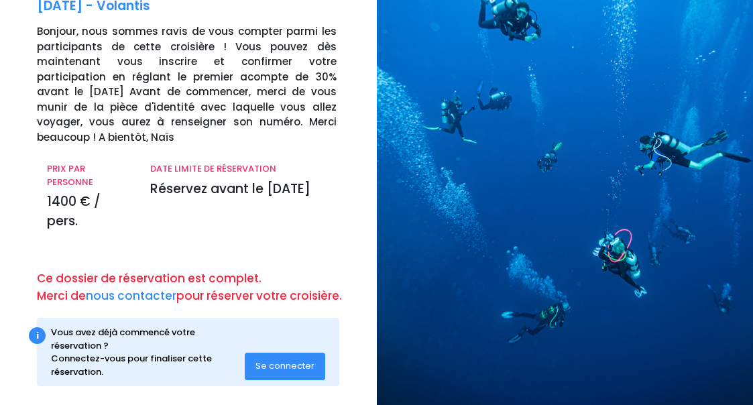
click at [282, 360] on span "Se connecter" at bounding box center [285, 366] width 59 height 13
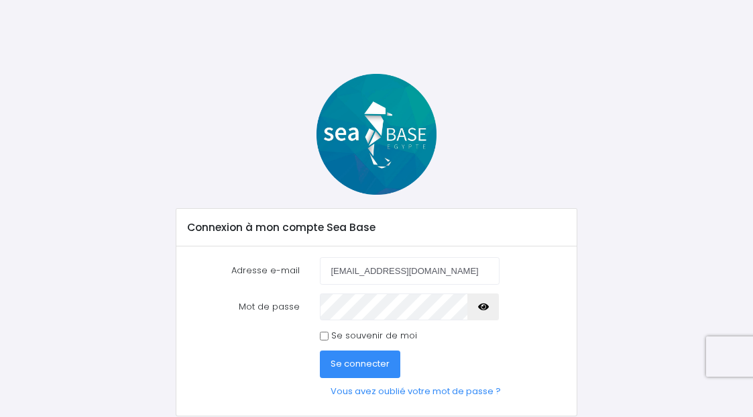
type input "ceyvonnet@yahoo.fr"
click at [341, 359] on span "Se connecter" at bounding box center [360, 363] width 59 height 13
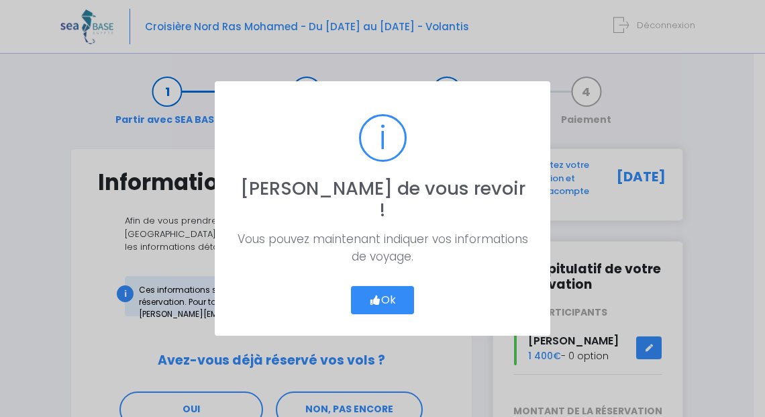
click at [379, 291] on button "Ok" at bounding box center [382, 300] width 63 height 28
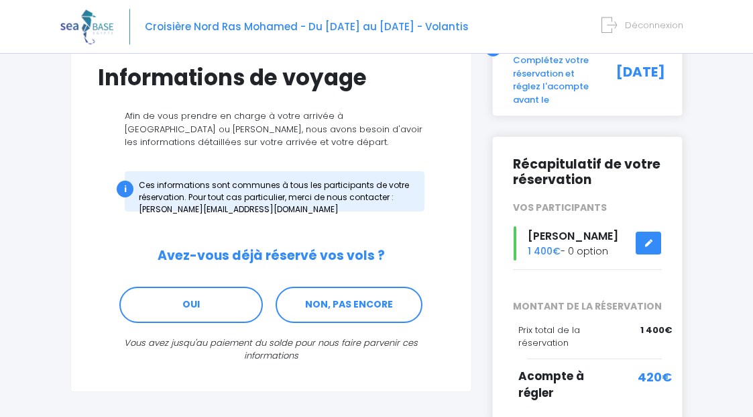
scroll to position [137, 0]
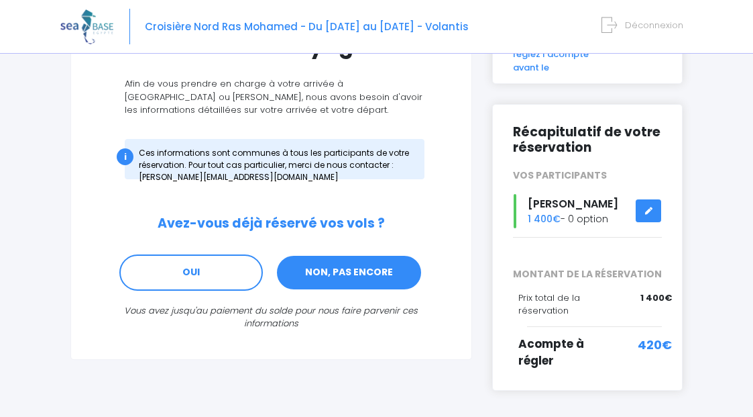
click at [371, 277] on link "NON, PAS ENCORE" at bounding box center [349, 272] width 147 height 36
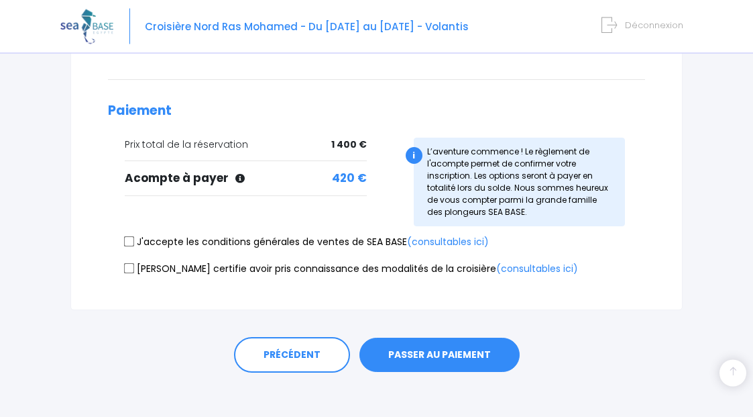
scroll to position [348, 0]
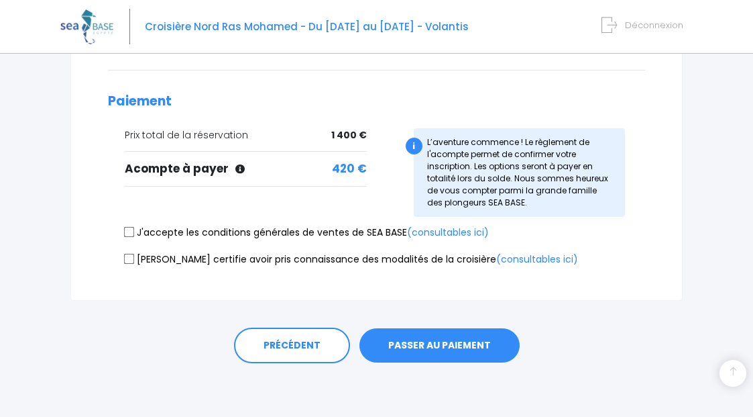
click at [178, 235] on label "J'accepte les conditions générales de ventes de SEA BASE (consultables ici)" at bounding box center [307, 232] width 364 height 14
click at [135, 235] on input "J'accepte les conditions générales de ventes de SEA BASE (consultables ici)" at bounding box center [129, 231] width 11 height 11
checkbox input "true"
click at [179, 256] on label "[PERSON_NAME] certifie avoir pris connaissance des modalités de la croisière (c…" at bounding box center [352, 259] width 454 height 14
click at [135, 256] on input "[PERSON_NAME] certifie avoir pris connaissance des modalités de la croisière (c…" at bounding box center [129, 259] width 11 height 11
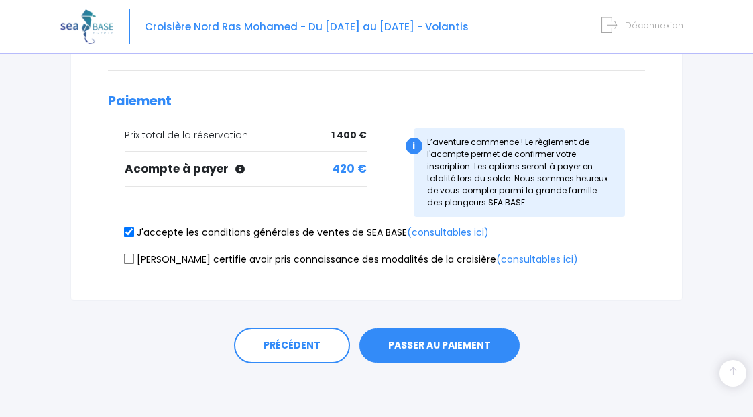
checkbox input "true"
click at [407, 341] on button "PASSER AU PAIEMENT" at bounding box center [440, 345] width 160 height 35
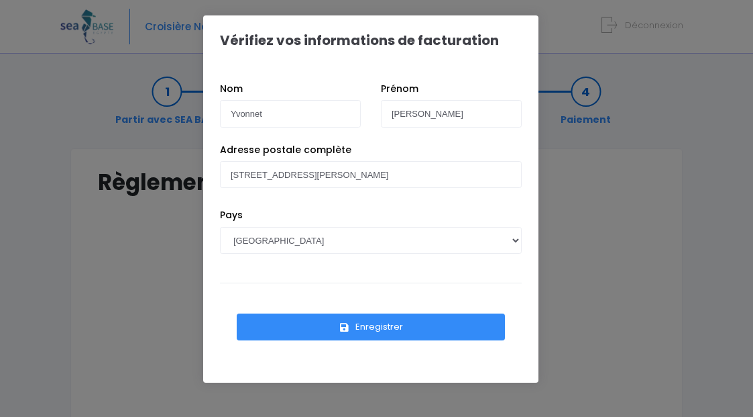
click at [356, 329] on button "Enregistrer" at bounding box center [371, 326] width 268 height 27
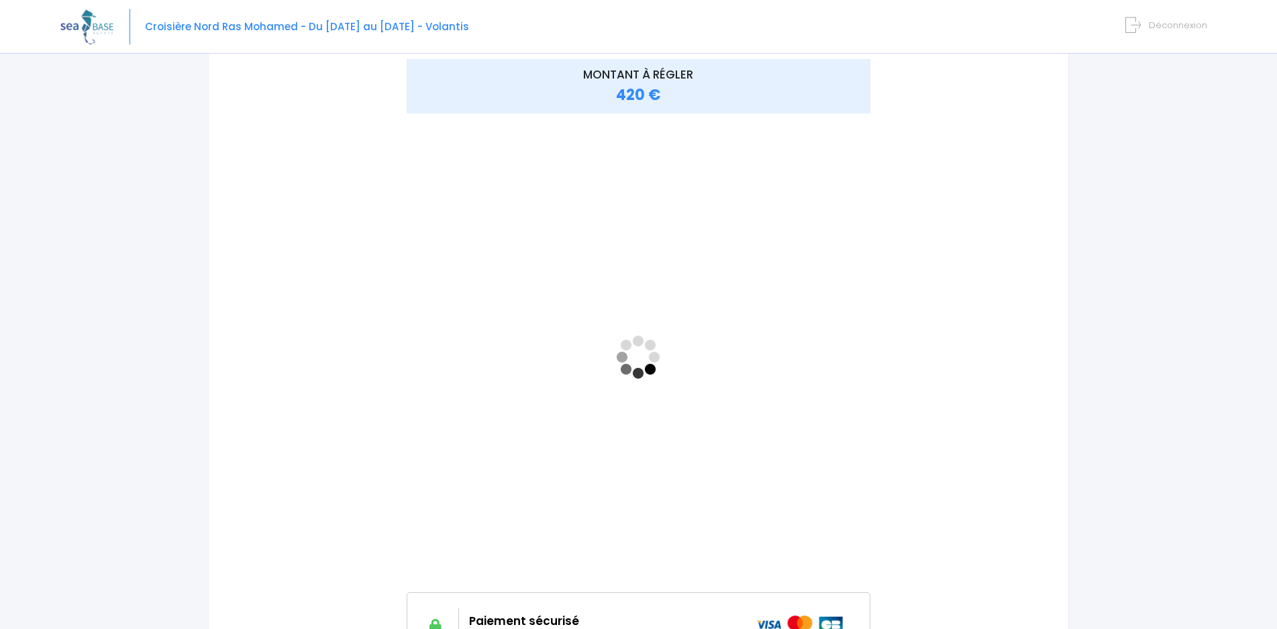
scroll to position [102, 0]
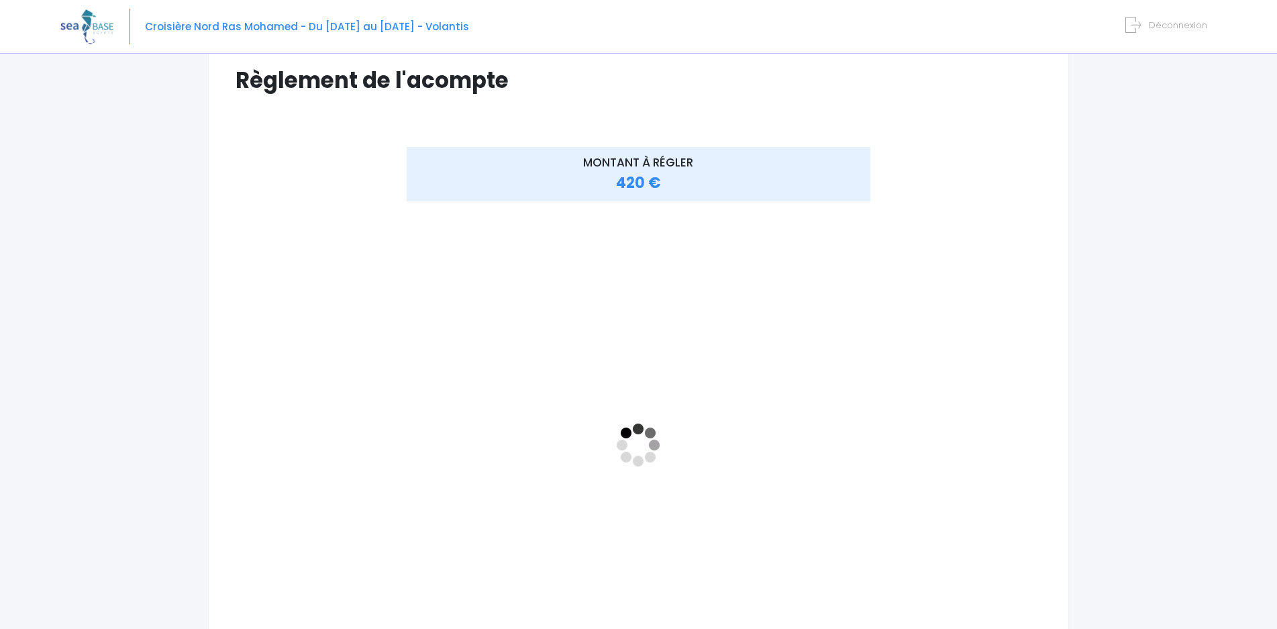
click at [99, 28] on img at bounding box center [86, 26] width 53 height 34
